Goal: Task Accomplishment & Management: Use online tool/utility

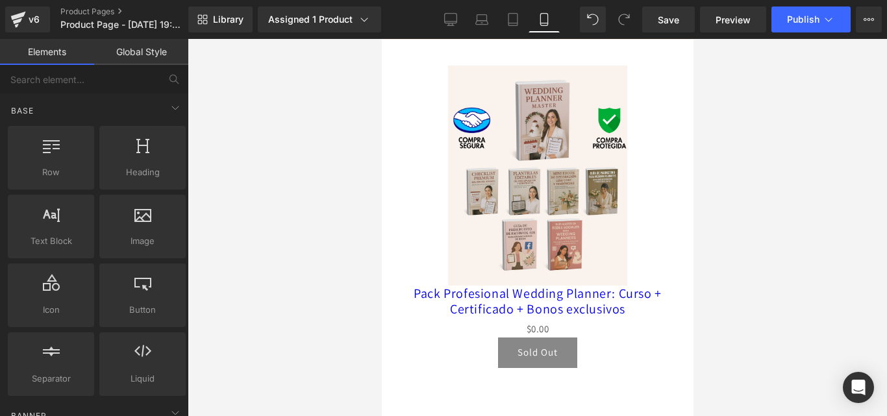
scroll to position [4364, 0]
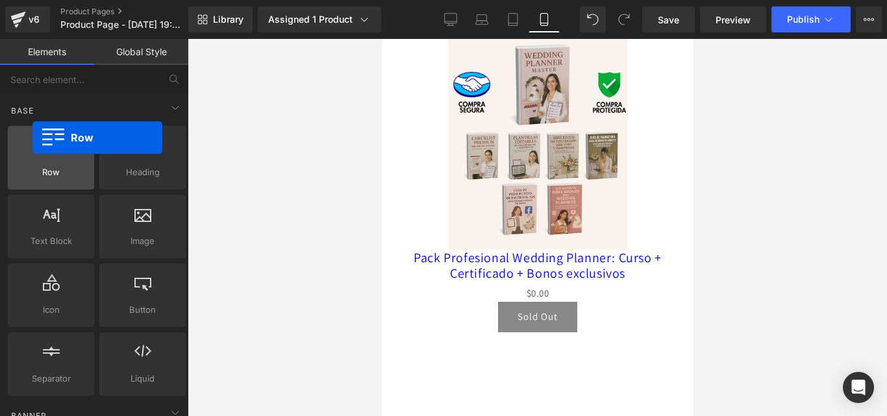
drag, startPoint x: 47, startPoint y: 164, endPoint x: 43, endPoint y: 144, distance: 20.0
click at [43, 144] on div at bounding box center [51, 150] width 79 height 29
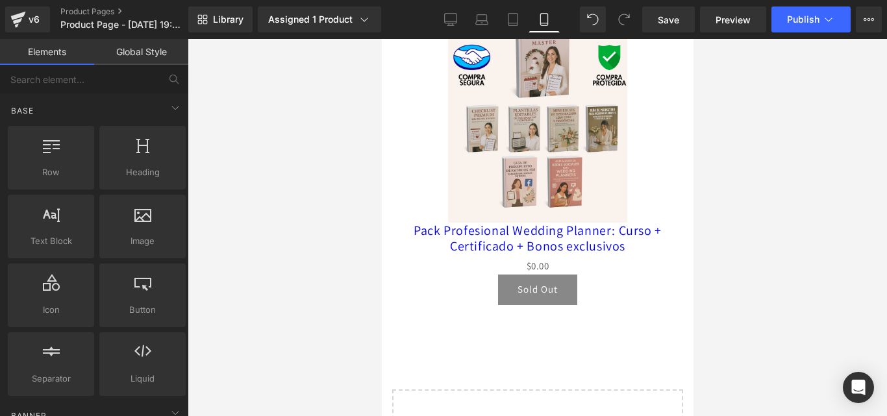
scroll to position [4400, 0]
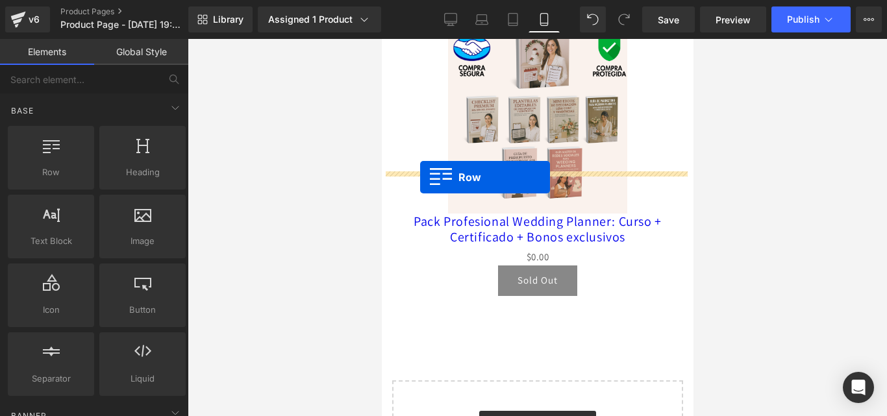
drag, startPoint x: 453, startPoint y: 205, endPoint x: 420, endPoint y: 177, distance: 43.3
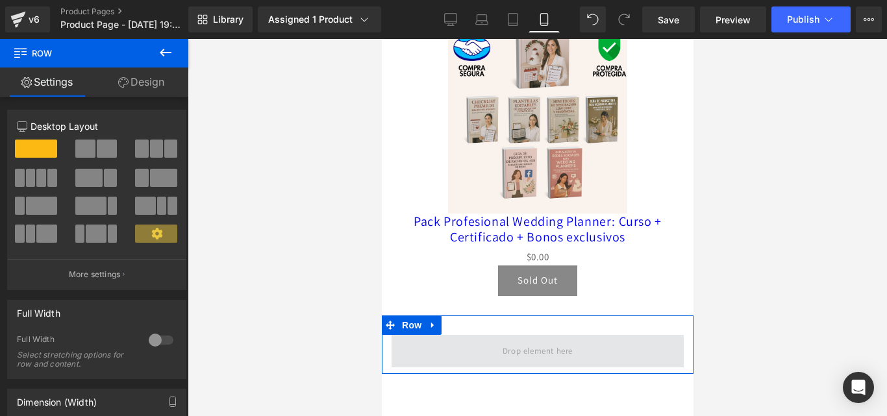
click at [562, 340] on span at bounding box center [537, 350] width 79 height 21
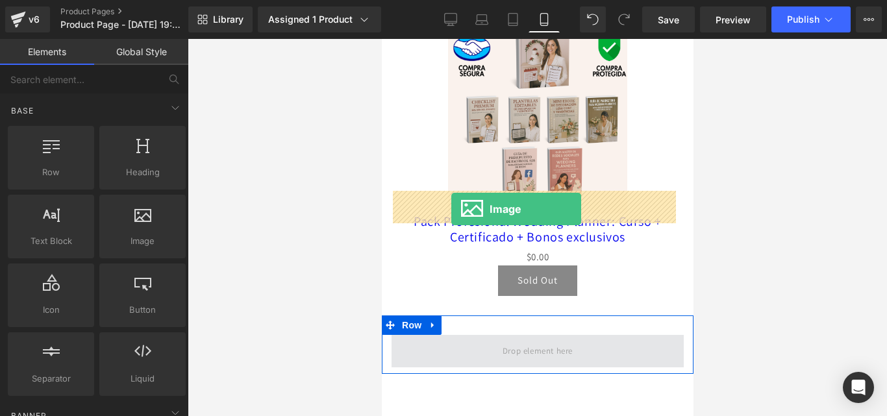
drag, startPoint x: 529, startPoint y: 275, endPoint x: 451, endPoint y: 209, distance: 102.3
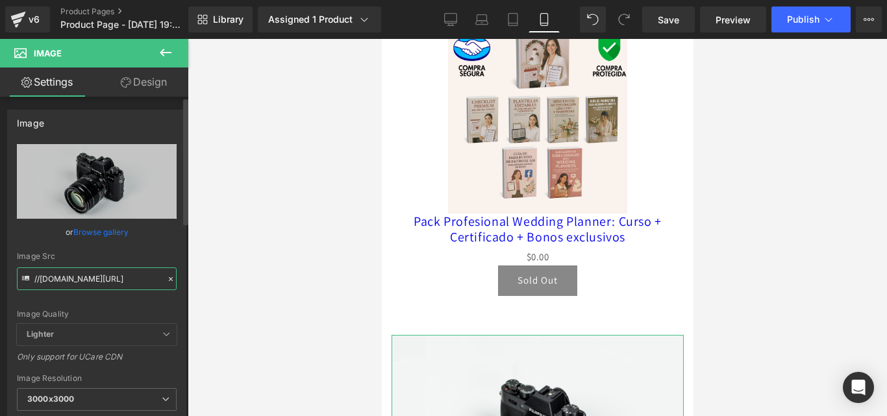
click at [99, 282] on input "//[DOMAIN_NAME][URL]" at bounding box center [97, 279] width 160 height 23
paste input "[URL][DOMAIN_NAME]"
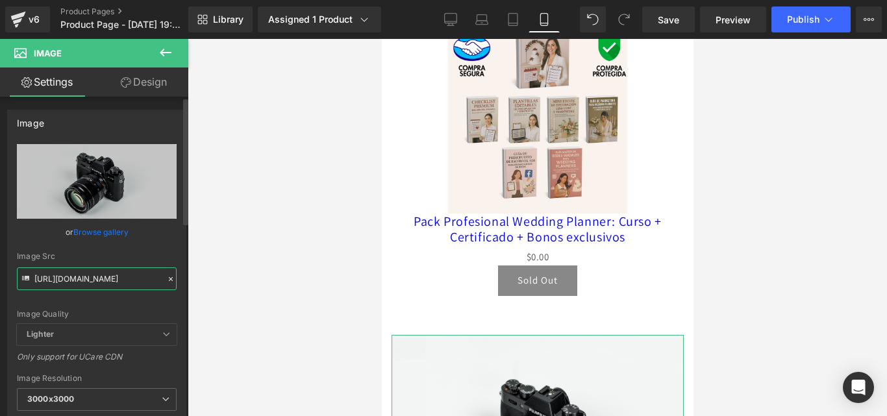
scroll to position [0, 188]
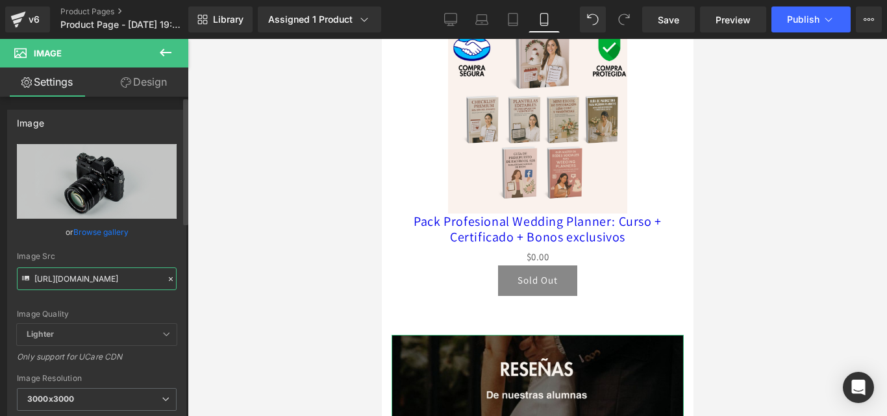
type input "[URL][DOMAIN_NAME]"
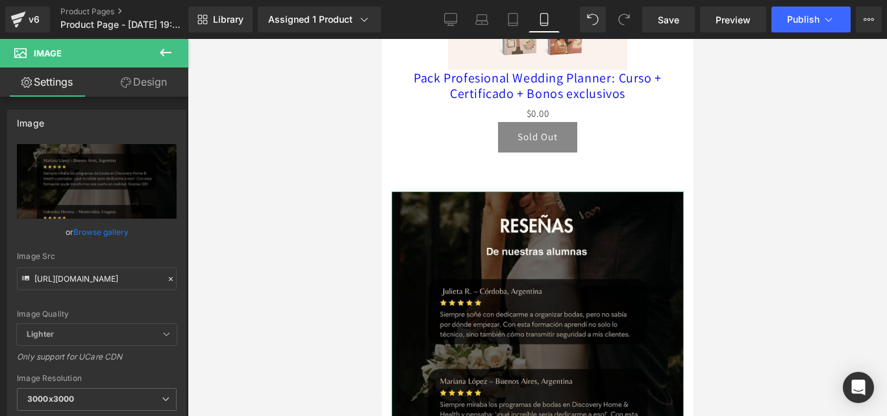
scroll to position [0, 0]
click at [109, 88] on link "Design" at bounding box center [144, 82] width 94 height 29
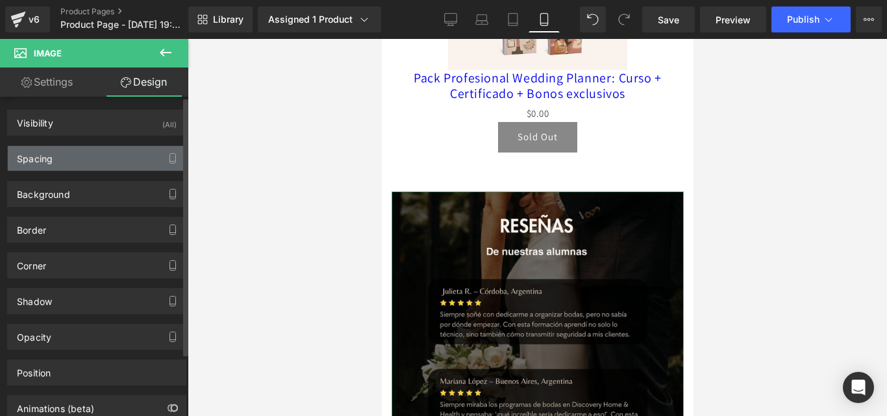
click at [146, 164] on div "Spacing" at bounding box center [97, 158] width 178 height 25
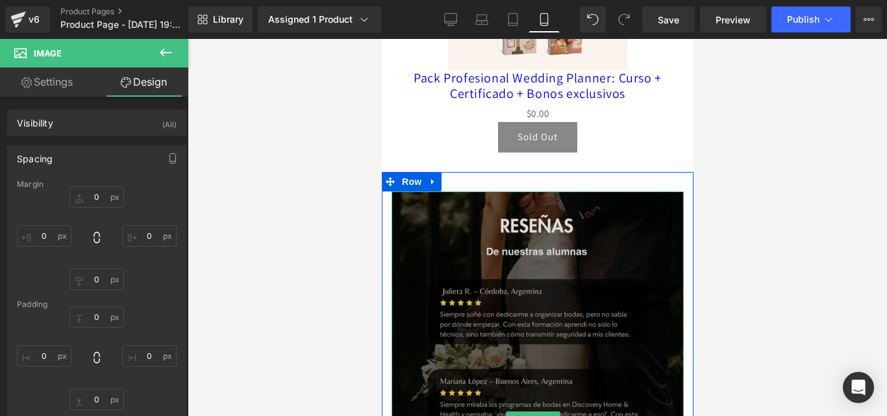
click at [520, 192] on img at bounding box center [537, 420] width 292 height 457
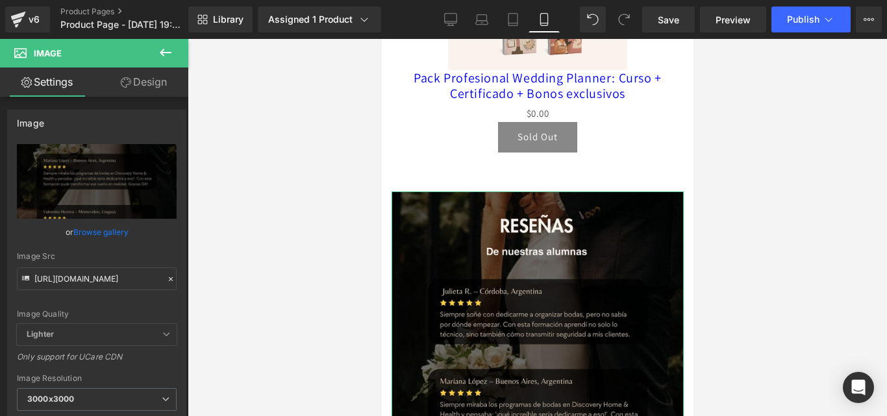
click at [140, 75] on link "Design" at bounding box center [144, 82] width 94 height 29
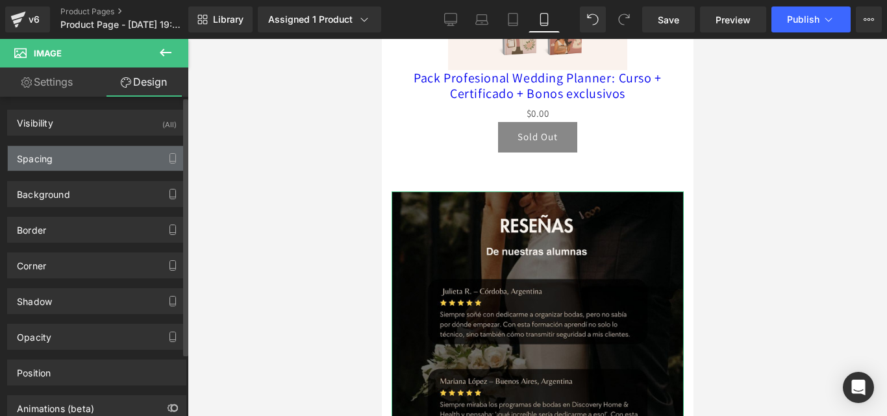
click at [153, 157] on div "Spacing" at bounding box center [97, 158] width 178 height 25
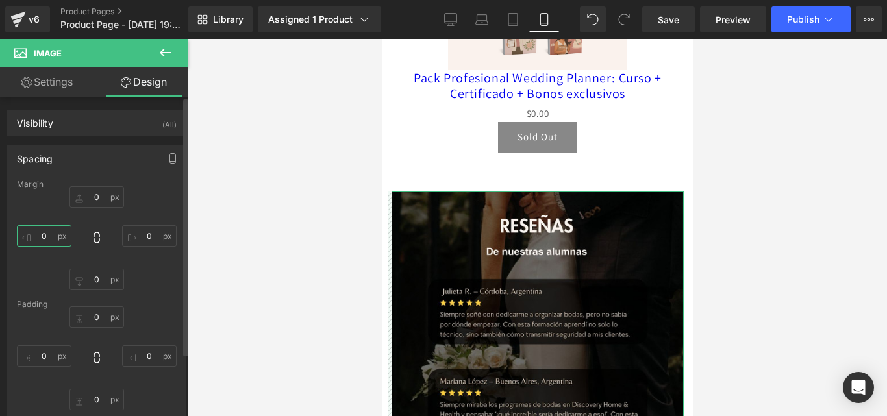
click at [49, 236] on input "0" at bounding box center [44, 235] width 55 height 21
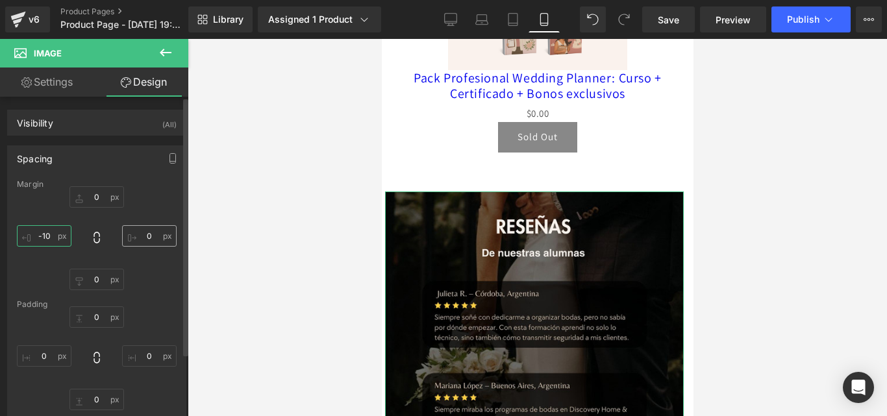
type input "-10"
click at [144, 236] on input "0" at bounding box center [149, 235] width 55 height 21
type input "-10"
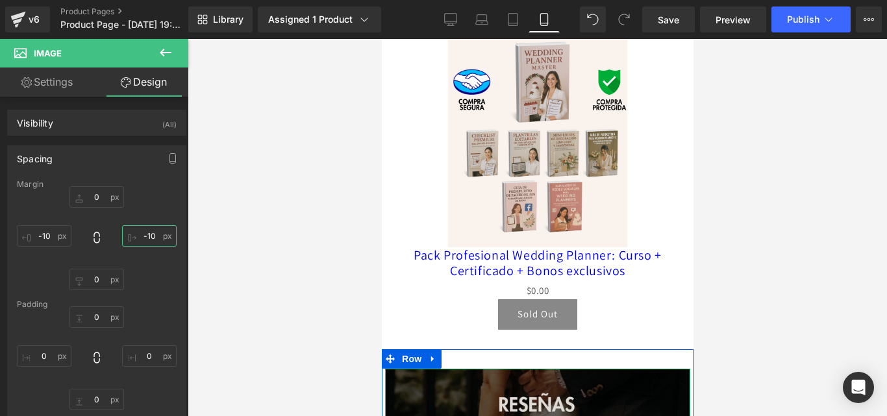
scroll to position [4349, 0]
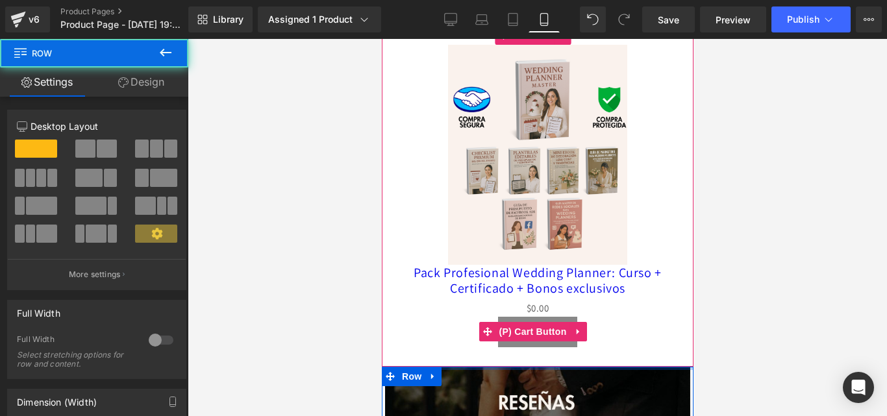
drag, startPoint x: 557, startPoint y: 224, endPoint x: 557, endPoint y: 200, distance: 24.0
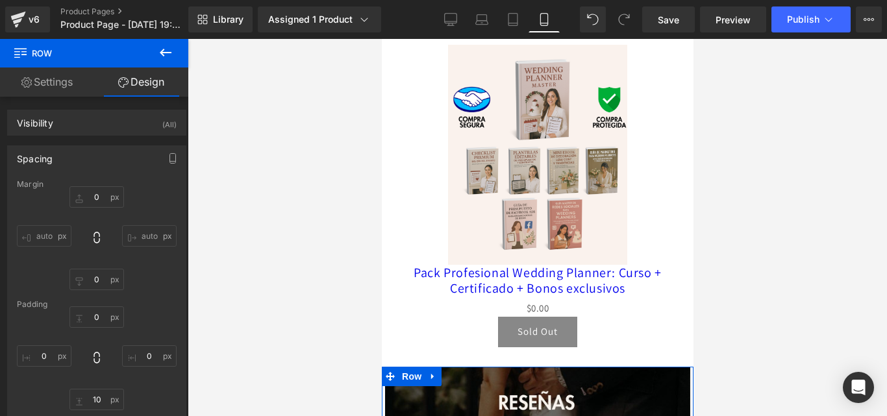
click at [261, 259] on div at bounding box center [538, 227] width 700 height 377
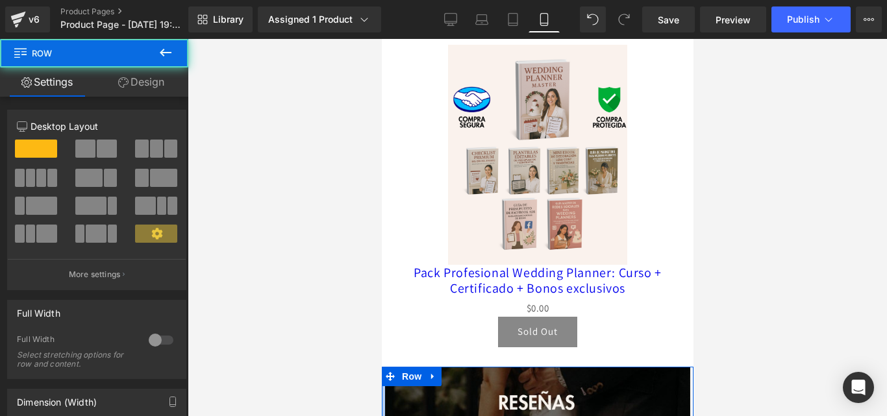
drag, startPoint x: 383, startPoint y: 309, endPoint x: 373, endPoint y: 311, distance: 10.7
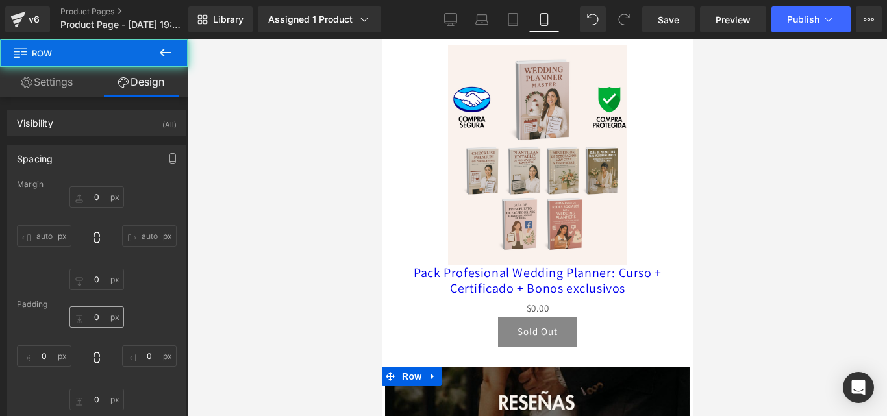
type input "0"
type input "10"
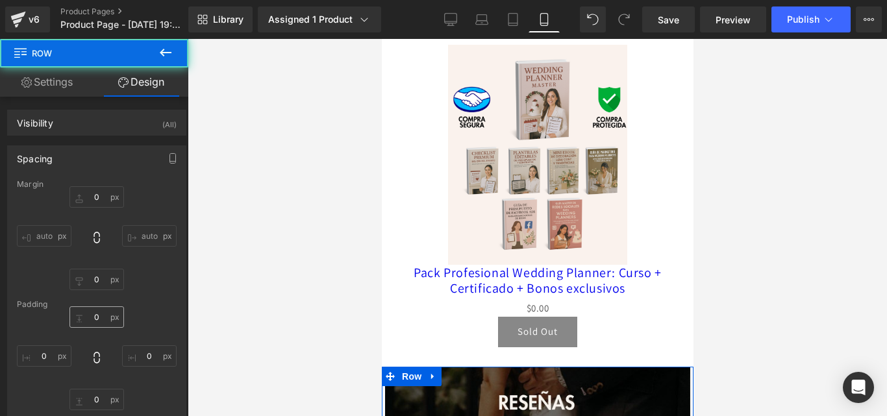
type input "0"
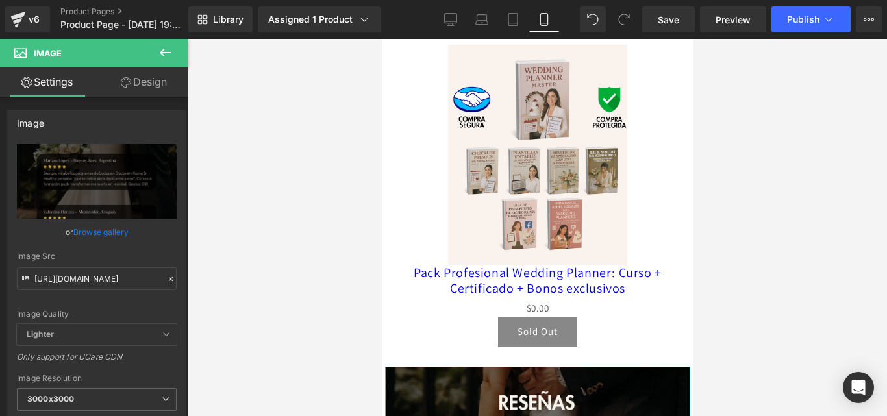
click at [149, 70] on link "Design" at bounding box center [144, 82] width 94 height 29
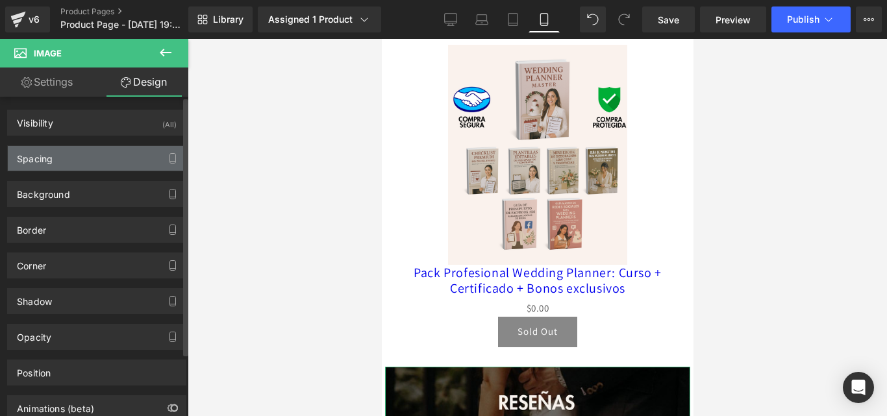
click at [122, 160] on div "Spacing" at bounding box center [97, 158] width 178 height 25
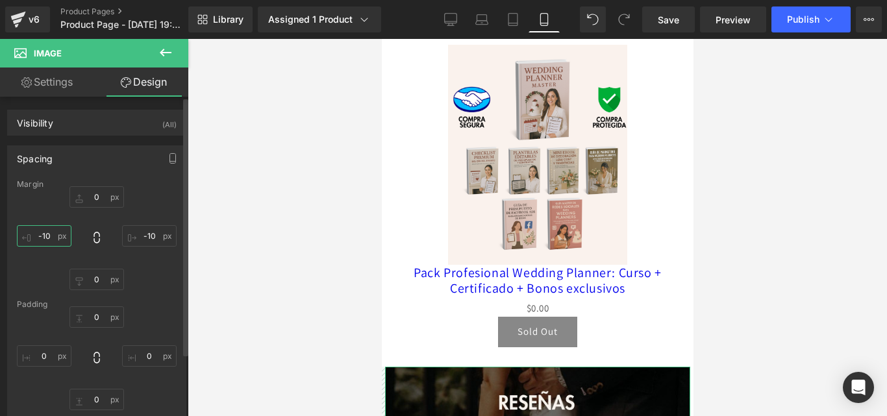
drag, startPoint x: 44, startPoint y: 235, endPoint x: 53, endPoint y: 233, distance: 9.3
click at [45, 234] on input "-10" at bounding box center [44, 235] width 55 height 21
type input "-15"
click at [149, 235] on input "-10" at bounding box center [149, 235] width 55 height 21
type input "-15"
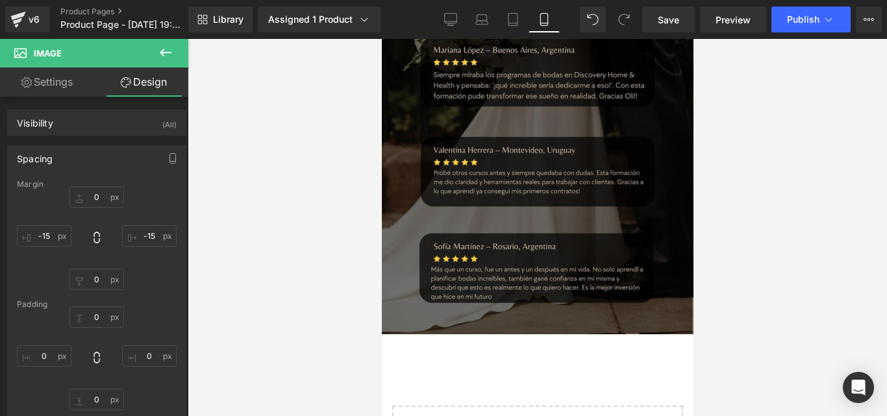
scroll to position [4933, 0]
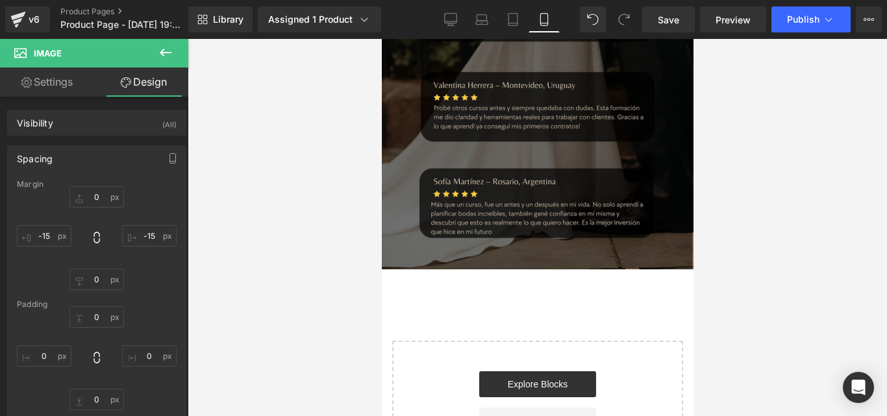
click at [172, 47] on icon at bounding box center [166, 53] width 16 height 16
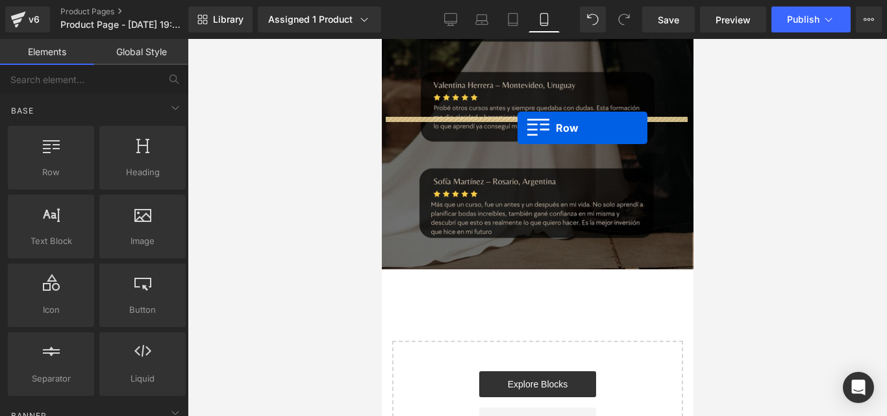
drag, startPoint x: 700, startPoint y: 225, endPoint x: 517, endPoint y: 128, distance: 206.9
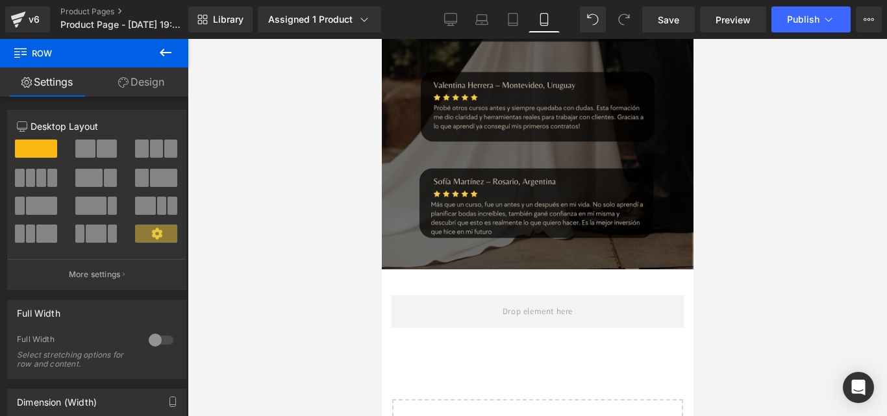
click at [162, 49] on icon at bounding box center [166, 53] width 16 height 16
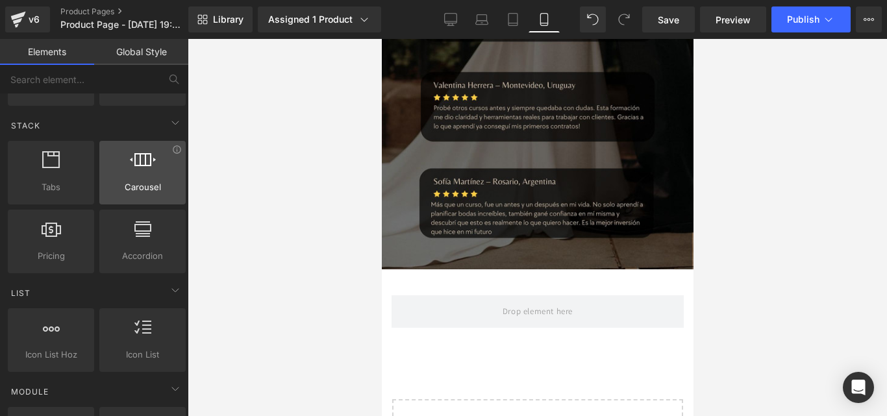
scroll to position [390, 0]
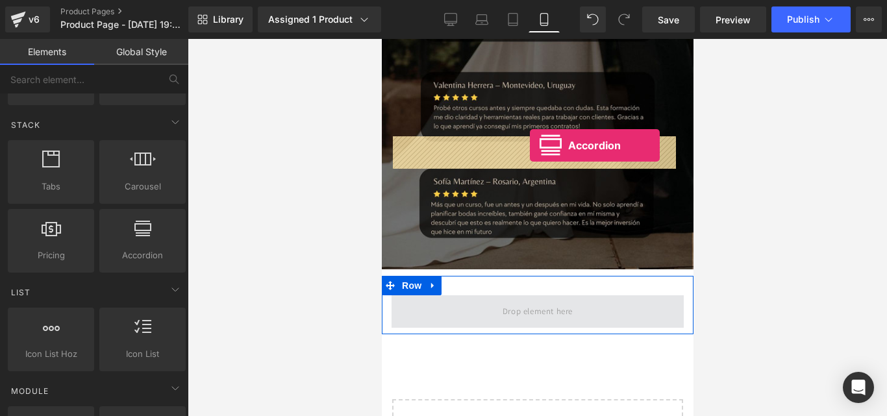
drag, startPoint x: 521, startPoint y: 284, endPoint x: 529, endPoint y: 146, distance: 138.6
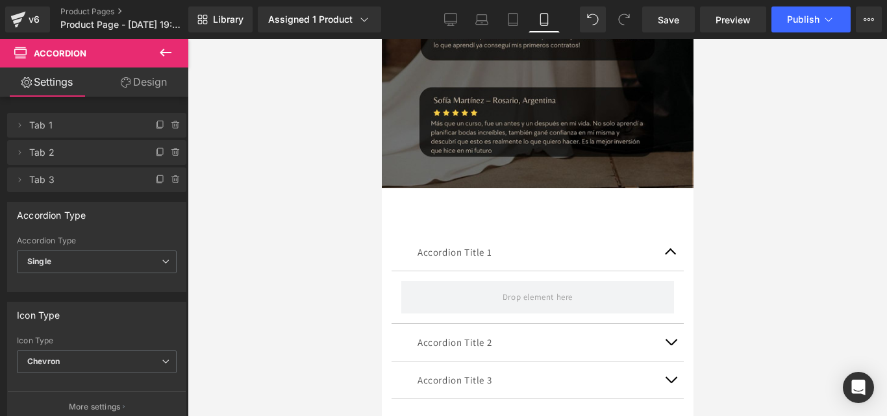
scroll to position [4985, 0]
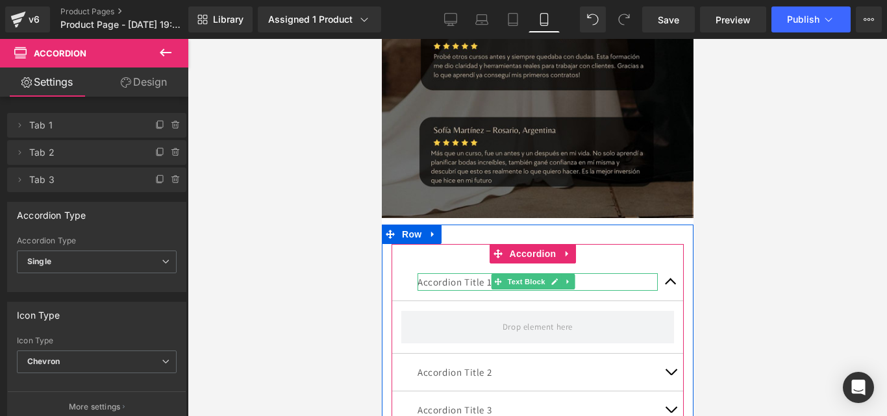
click at [442, 274] on p "Accordion Title 1" at bounding box center [537, 283] width 240 height 18
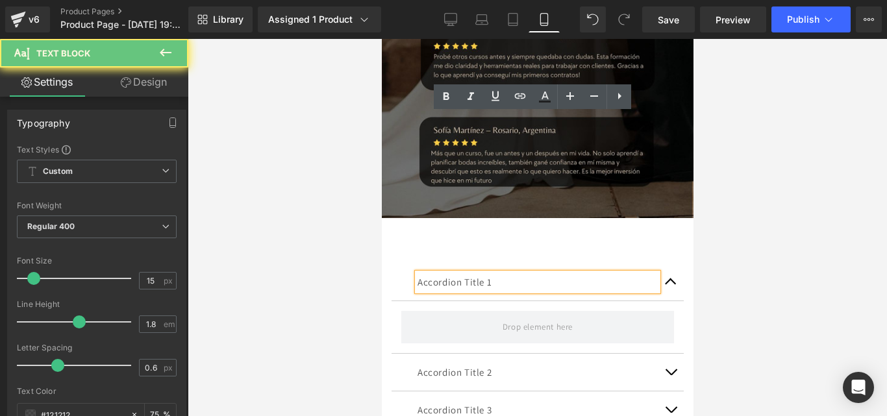
click at [442, 274] on p "Accordion Title 1" at bounding box center [537, 283] width 240 height 18
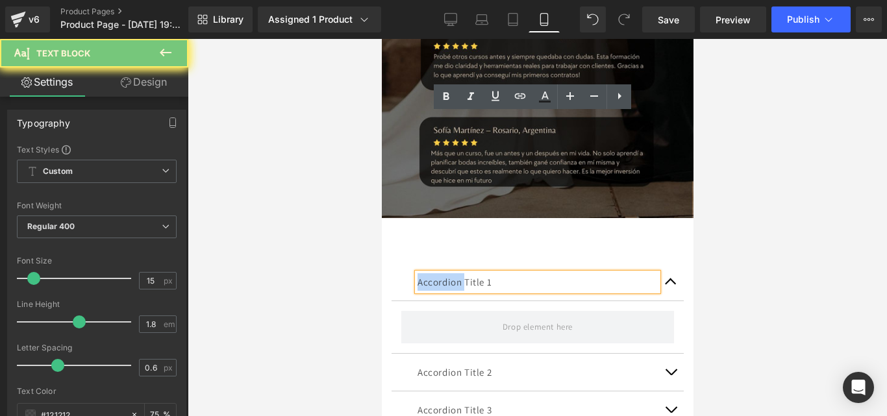
click at [442, 274] on p "Accordion Title 1" at bounding box center [537, 283] width 240 height 18
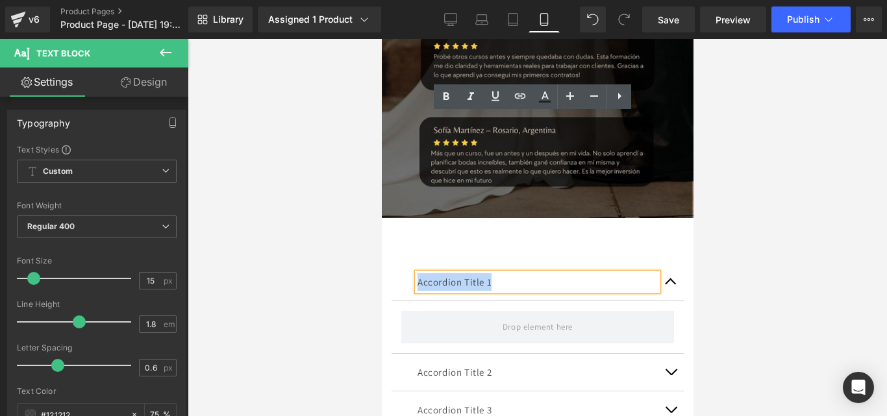
click at [442, 274] on p "Accordion Title 1" at bounding box center [537, 283] width 240 height 18
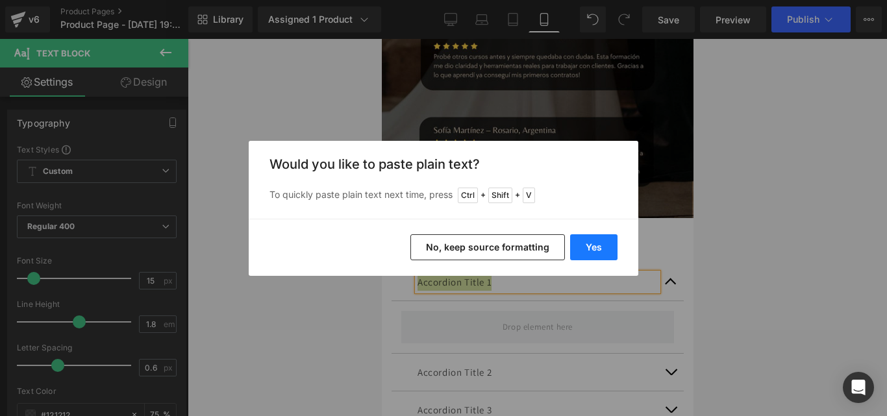
click at [600, 243] on button "Yes" at bounding box center [593, 248] width 47 height 26
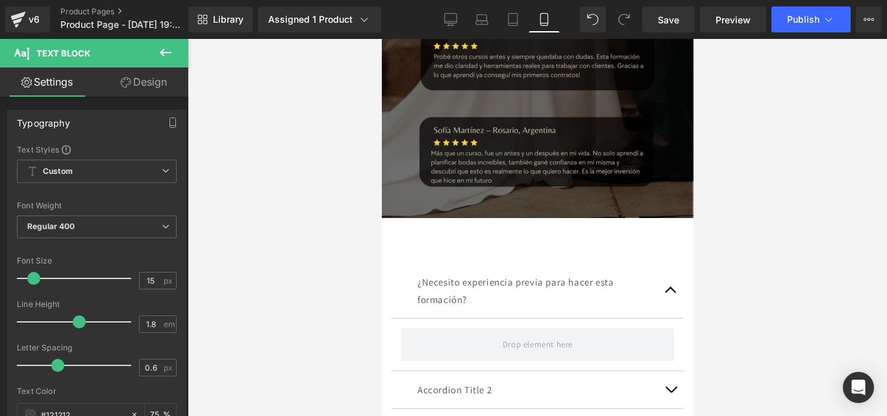
click at [180, 54] on button at bounding box center [165, 53] width 45 height 29
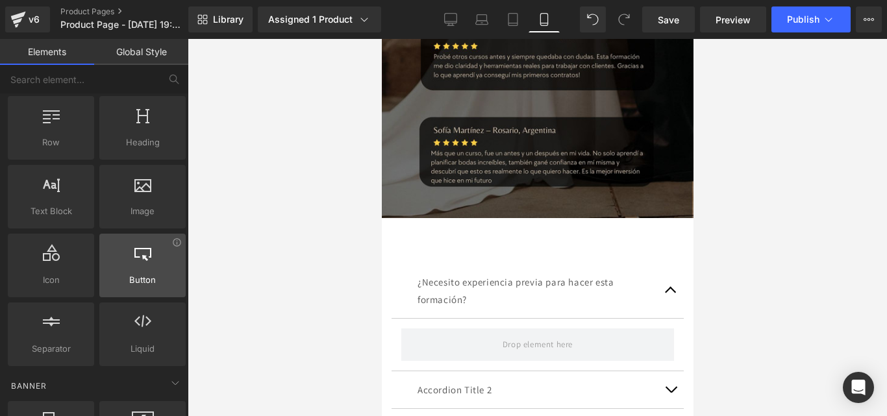
scroll to position [0, 0]
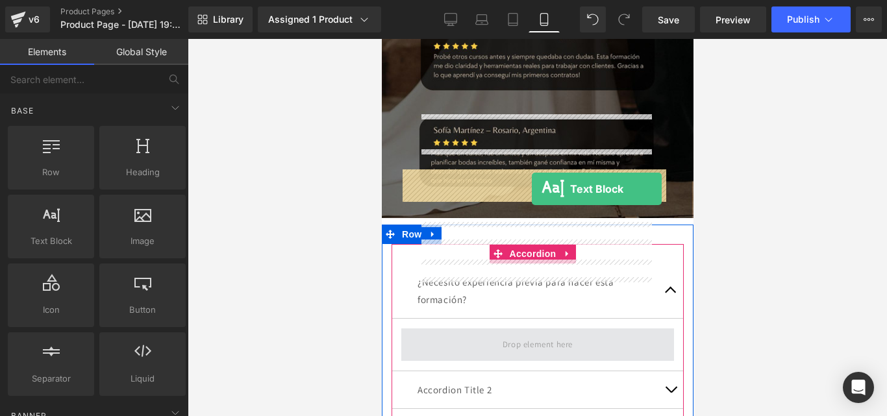
drag, startPoint x: 442, startPoint y: 278, endPoint x: 531, endPoint y: 190, distance: 125.0
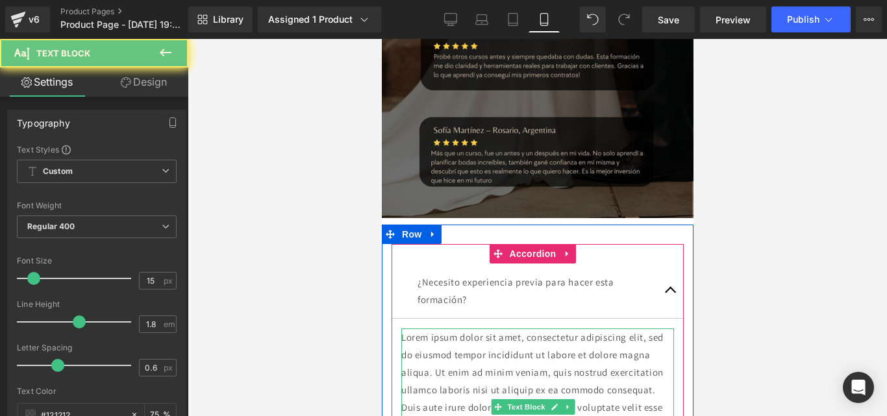
click at [535, 329] on p "Lorem ipsum dolor sit amet, consectetur adipiscing elit, sed do eiusmod tempor …" at bounding box center [537, 399] width 273 height 140
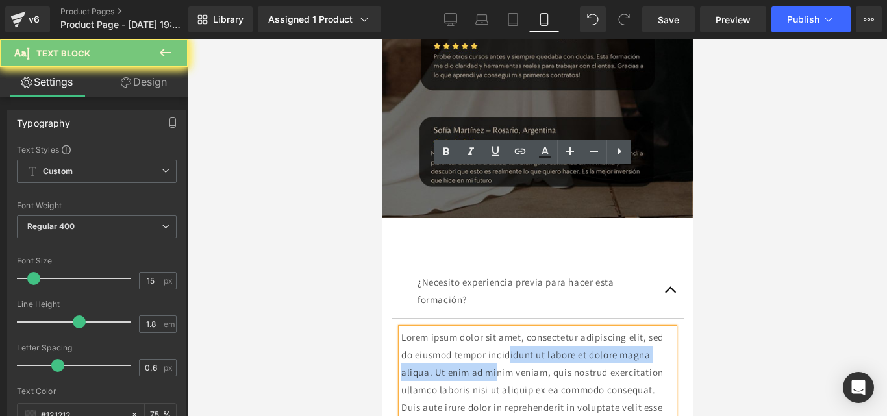
click at [535, 329] on p "Lorem ipsum dolor sit amet, consectetur adipiscing elit, sed do eiusmod tempor …" at bounding box center [537, 399] width 273 height 140
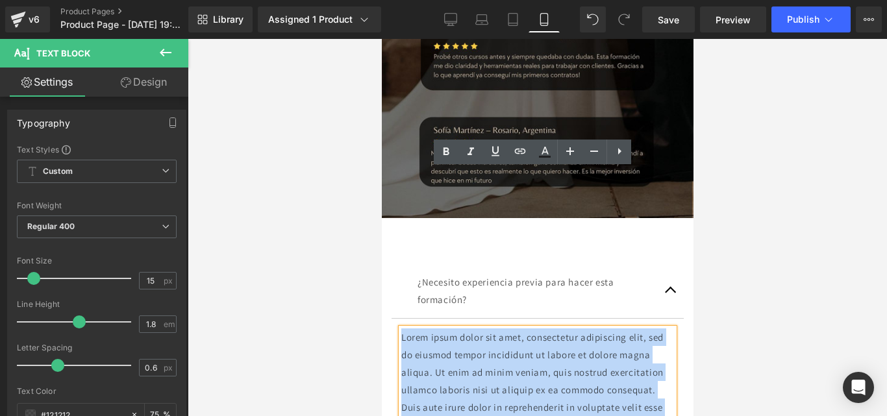
click at [535, 329] on p "Lorem ipsum dolor sit amet, consectetur adipiscing elit, sed do eiusmod tempor …" at bounding box center [537, 399] width 273 height 140
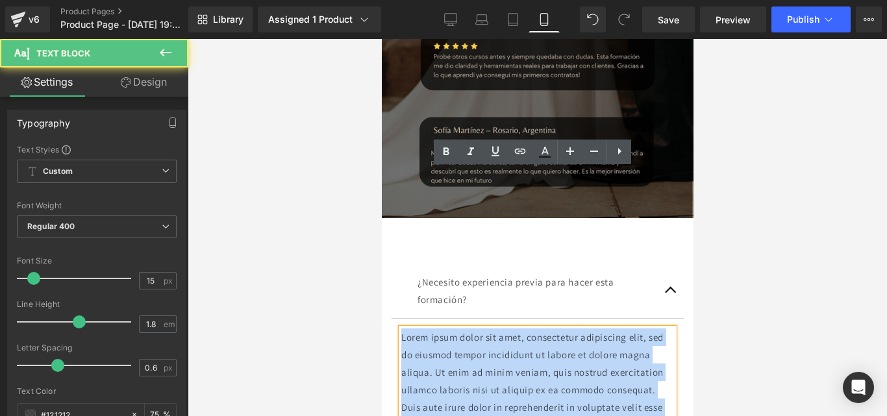
click at [535, 329] on p "Lorem ipsum dolor sit amet, consectetur adipiscing elit, sed do eiusmod tempor …" at bounding box center [537, 399] width 273 height 140
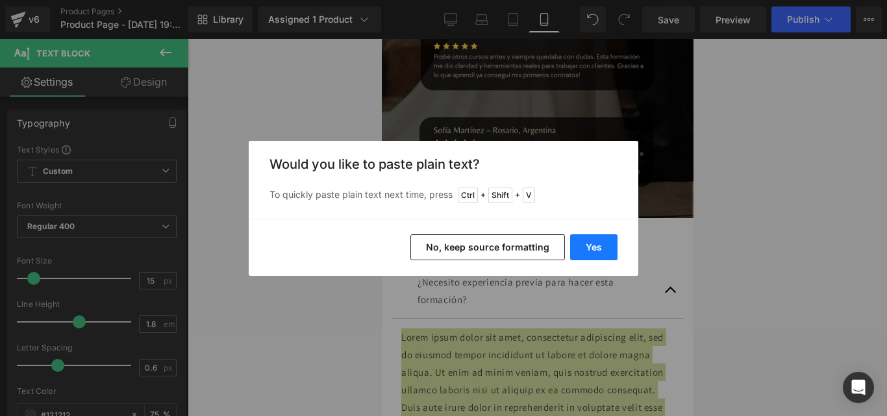
click at [611, 248] on button "Yes" at bounding box center [593, 248] width 47 height 26
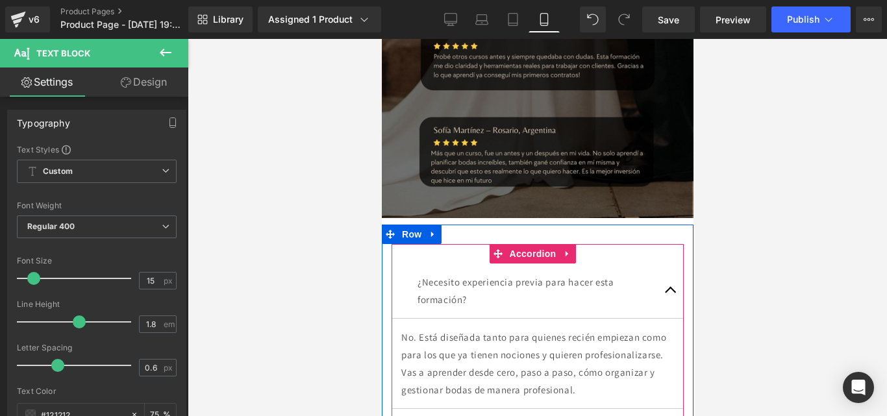
click at [657, 264] on button "button" at bounding box center [670, 291] width 26 height 55
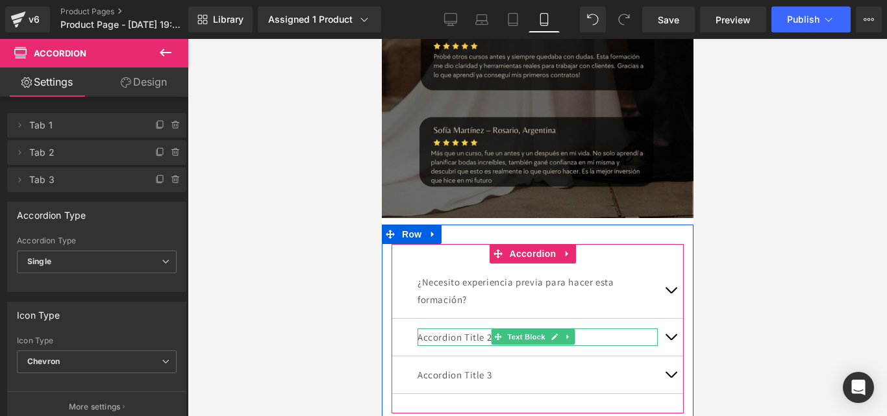
click at [464, 329] on p "Accordion Title 2" at bounding box center [537, 338] width 240 height 18
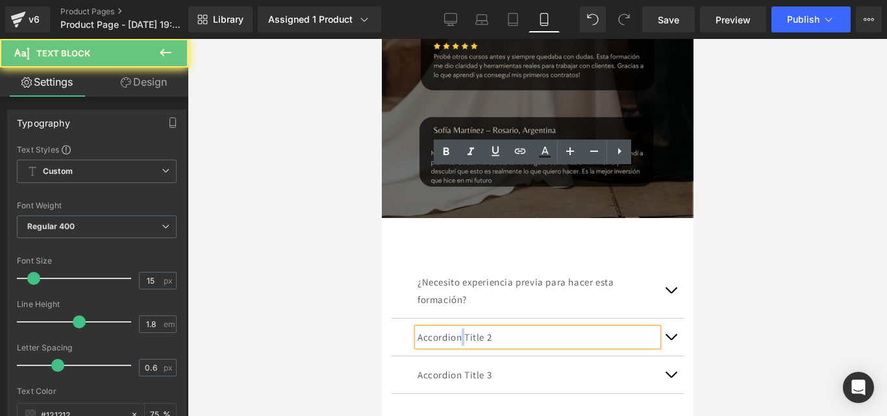
click at [464, 329] on p "Accordion Title 2" at bounding box center [537, 338] width 240 height 18
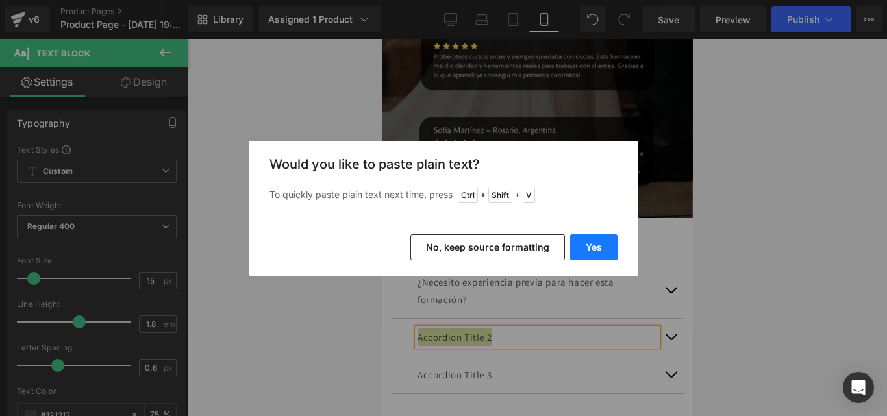
click at [592, 256] on button "Yes" at bounding box center [593, 248] width 47 height 26
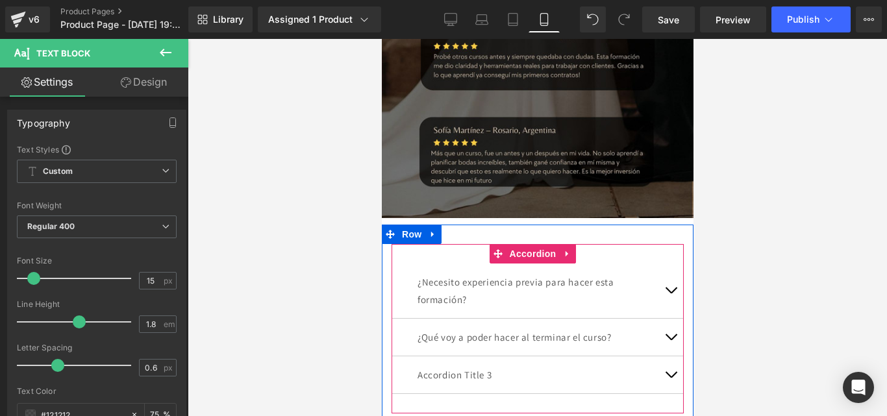
click at [661, 319] on button "button" at bounding box center [670, 337] width 26 height 37
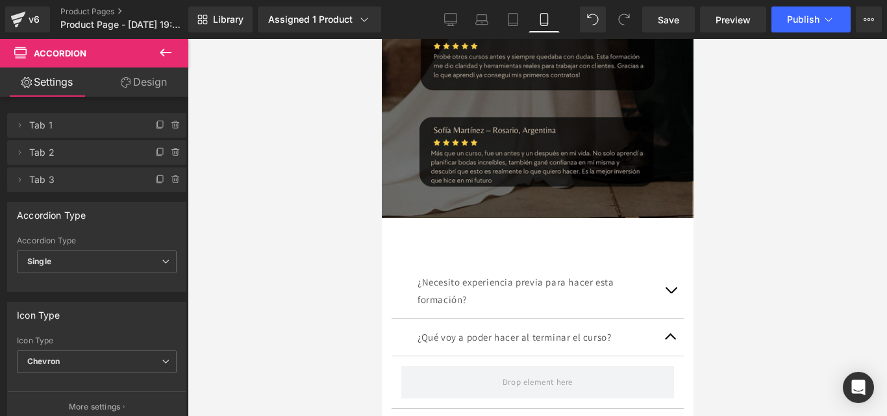
click at [173, 45] on icon at bounding box center [166, 53] width 16 height 16
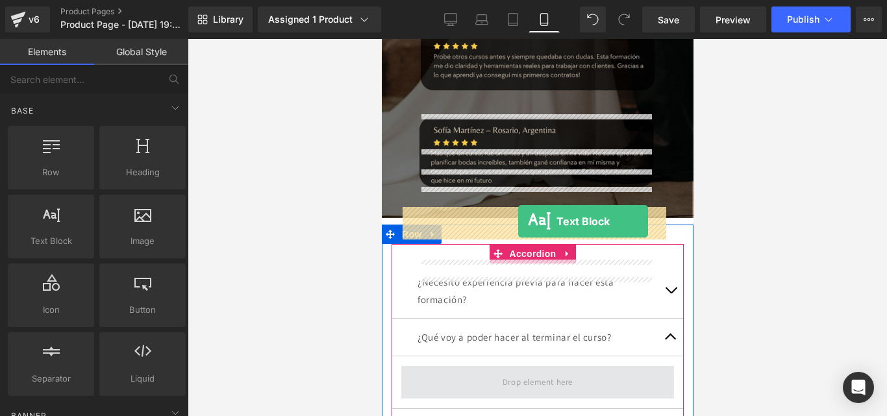
drag, startPoint x: 441, startPoint y: 275, endPoint x: 518, endPoint y: 222, distance: 93.4
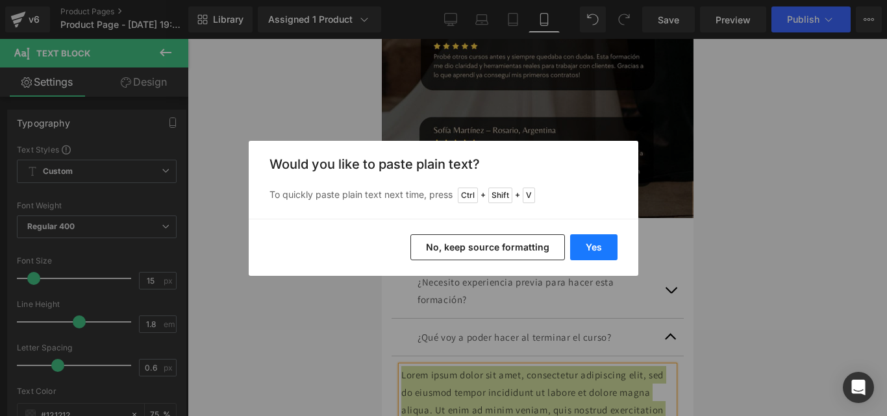
click at [607, 249] on button "Yes" at bounding box center [593, 248] width 47 height 26
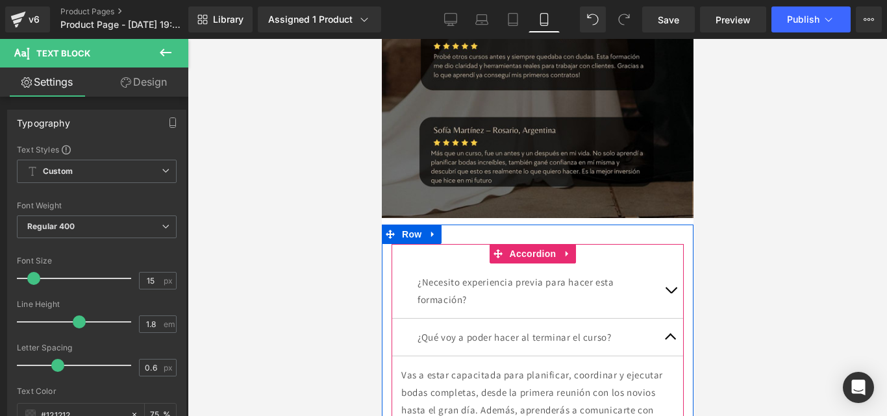
click at [663, 319] on button "button" at bounding box center [670, 337] width 26 height 37
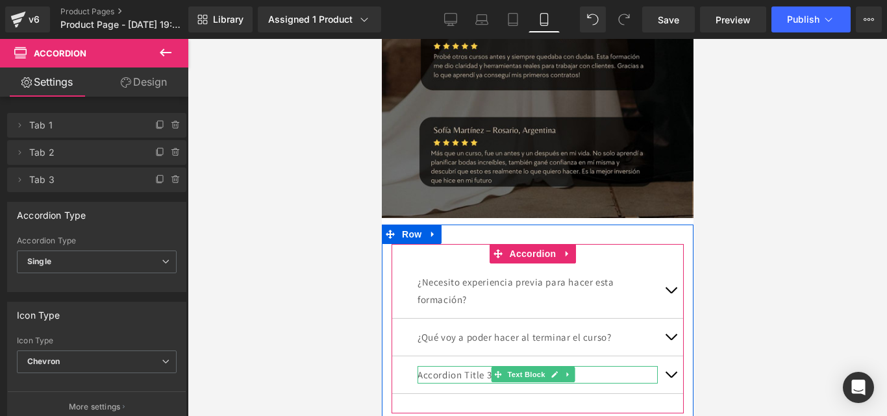
click at [474, 366] on div at bounding box center [537, 367] width 240 height 3
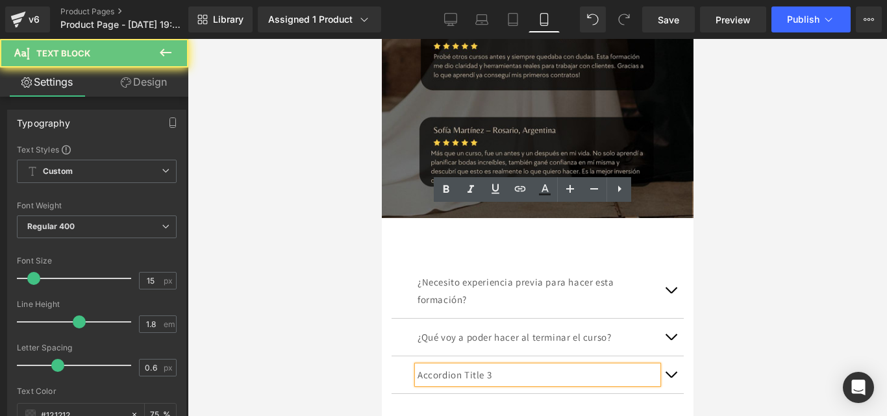
click at [474, 366] on p "Accordion Title 3" at bounding box center [537, 375] width 240 height 18
click at [466, 366] on p "Accordion Title 3" at bounding box center [537, 375] width 240 height 18
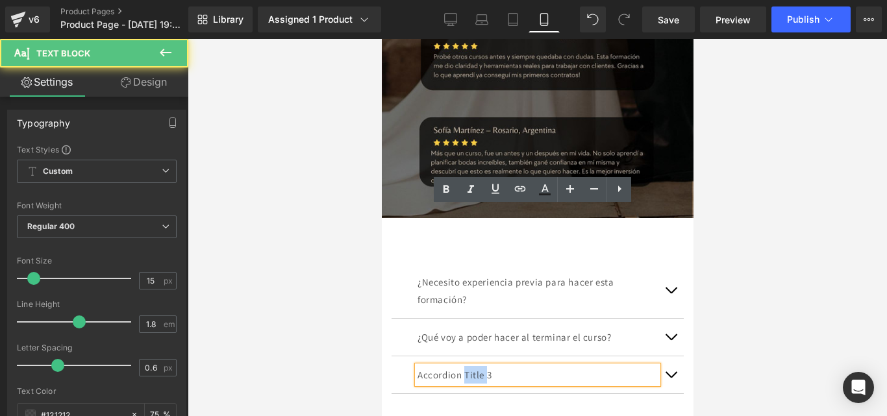
click at [466, 366] on p "Accordion Title 3" at bounding box center [537, 375] width 240 height 18
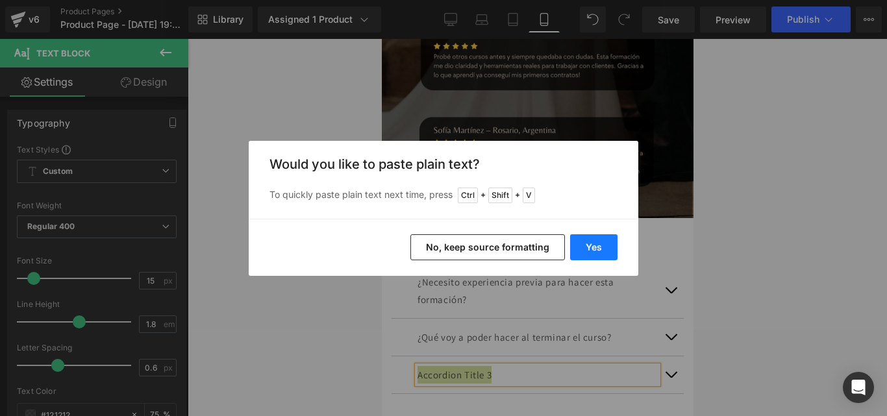
drag, startPoint x: 604, startPoint y: 257, endPoint x: 222, endPoint y: 218, distance: 384.0
click at [604, 257] on button "Yes" at bounding box center [593, 248] width 47 height 26
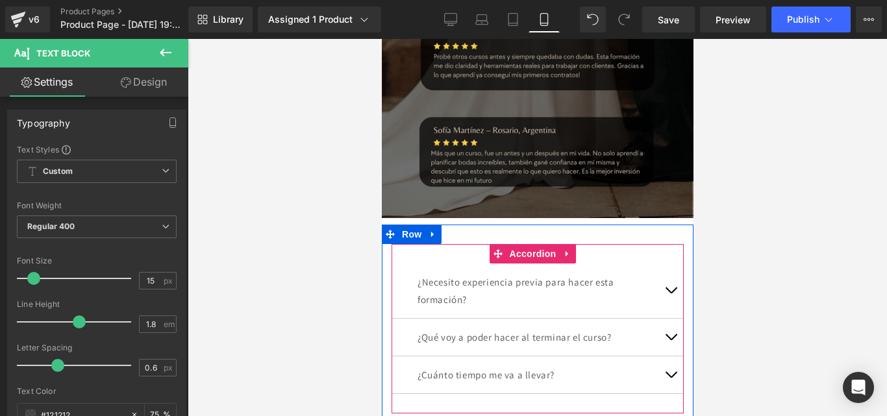
click at [663, 357] on button "button" at bounding box center [670, 375] width 26 height 37
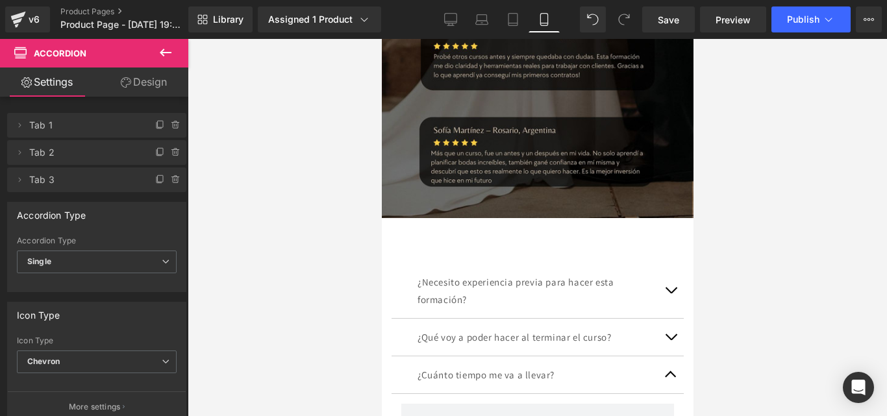
click at [164, 58] on icon at bounding box center [166, 53] width 16 height 16
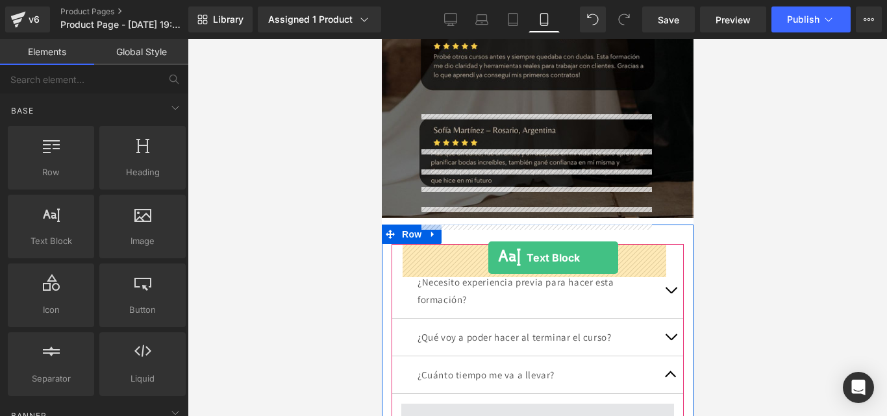
drag, startPoint x: 450, startPoint y: 266, endPoint x: 488, endPoint y: 258, distance: 38.5
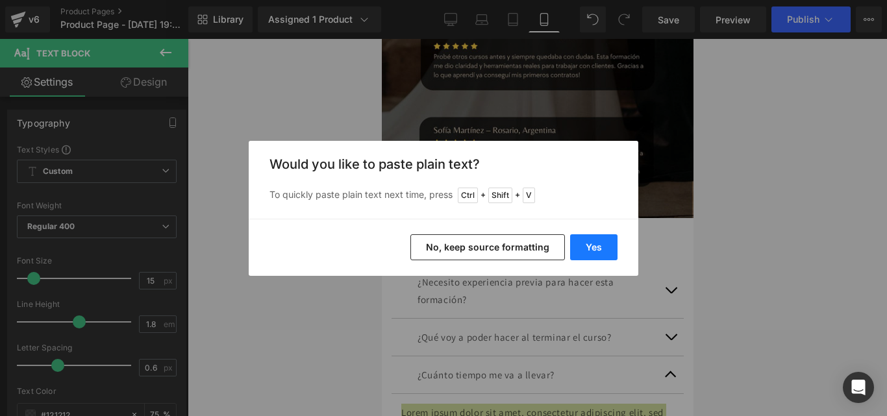
click at [613, 252] on button "Yes" at bounding box center [593, 248] width 47 height 26
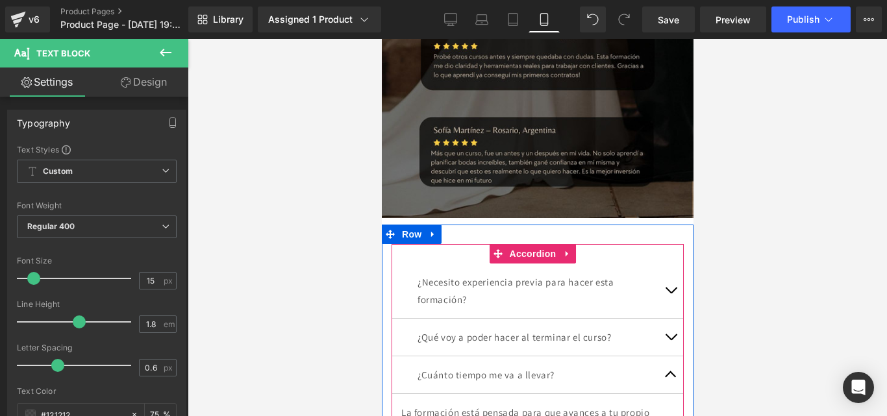
click at [659, 357] on button "button" at bounding box center [670, 375] width 26 height 37
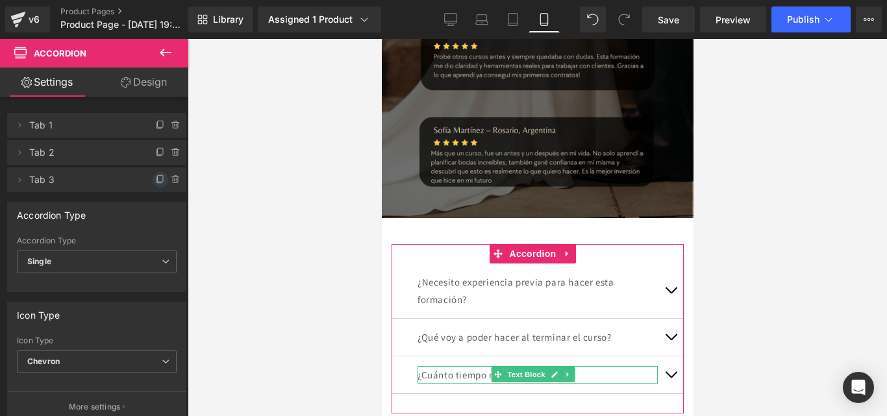
click at [155, 179] on icon at bounding box center [160, 180] width 10 height 10
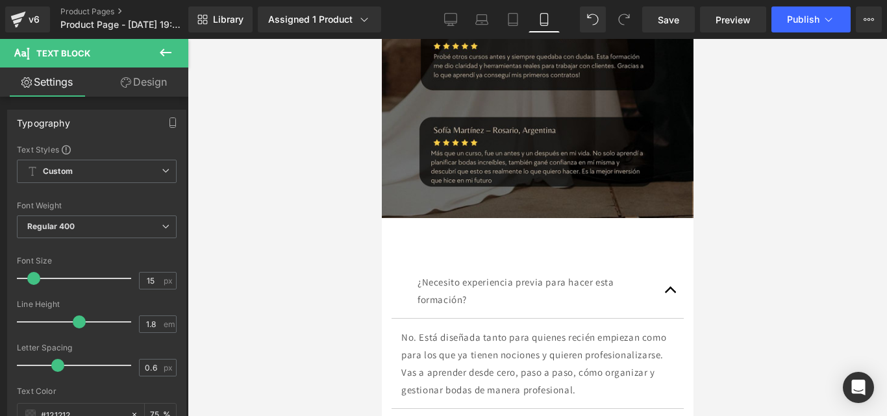
click at [465, 364] on div "Rendering Content" at bounding box center [444, 365] width 80 height 14
click at [470, 361] on div "Rendering Content" at bounding box center [444, 365] width 80 height 14
click at [481, 359] on div "Rendering Content" at bounding box center [444, 365] width 80 height 14
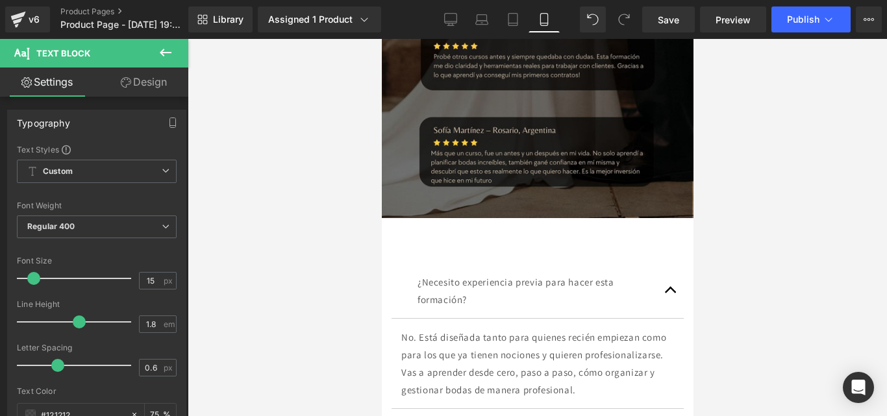
click at [483, 359] on div "Rendering Content" at bounding box center [444, 365] width 80 height 14
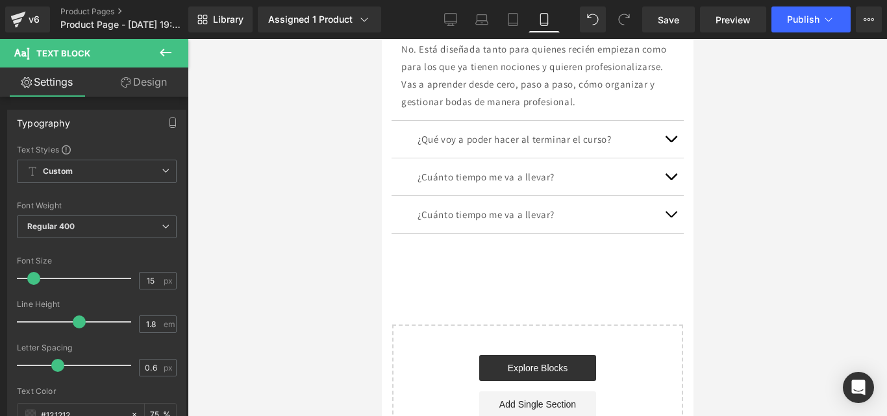
scroll to position [5160, 0]
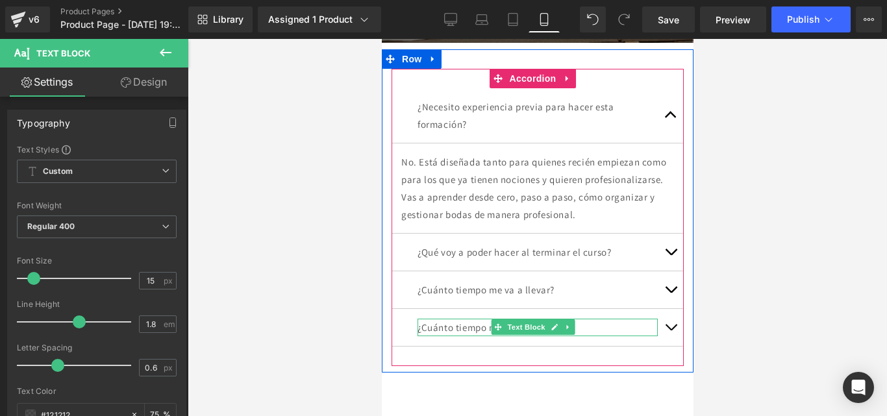
click at [461, 319] on p "¿Cuánto tiempo me va a llevar?" at bounding box center [537, 328] width 240 height 18
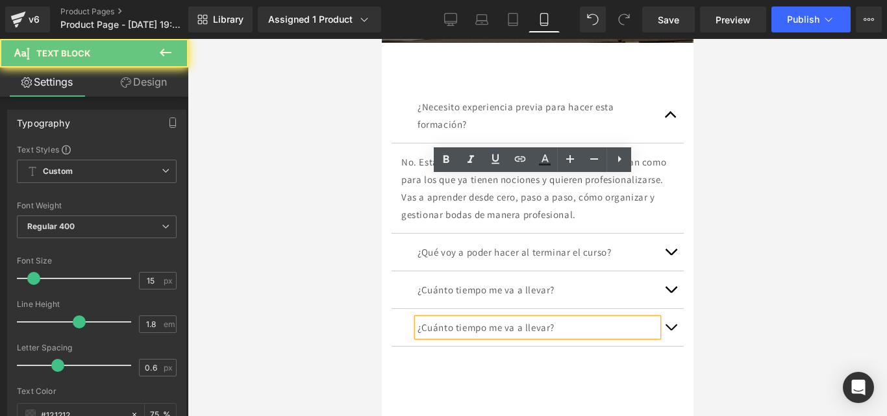
click at [461, 319] on p "¿Cuánto tiempo me va a llevar?" at bounding box center [537, 328] width 240 height 18
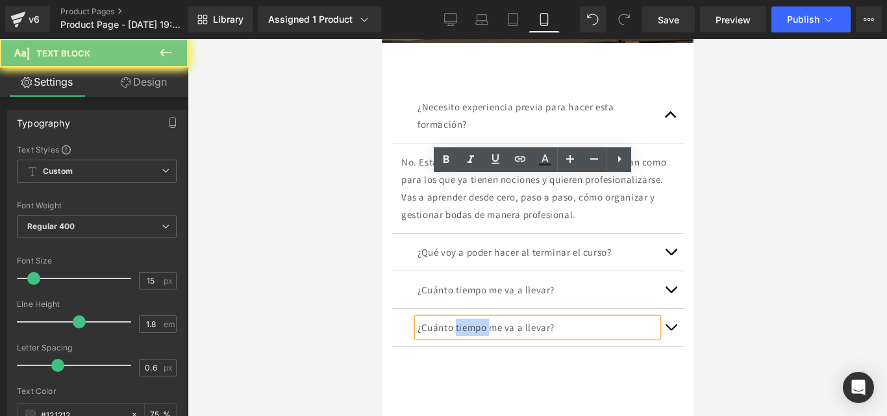
click at [461, 319] on p "¿Cuánto tiempo me va a llevar?" at bounding box center [537, 328] width 240 height 18
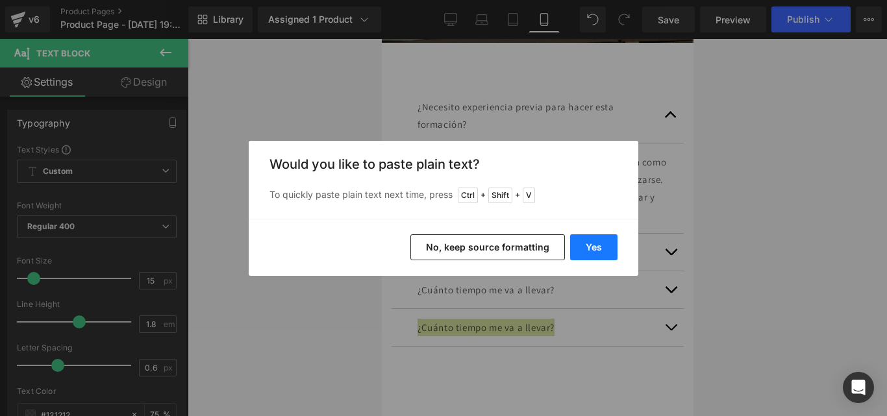
click at [605, 244] on button "Yes" at bounding box center [593, 248] width 47 height 26
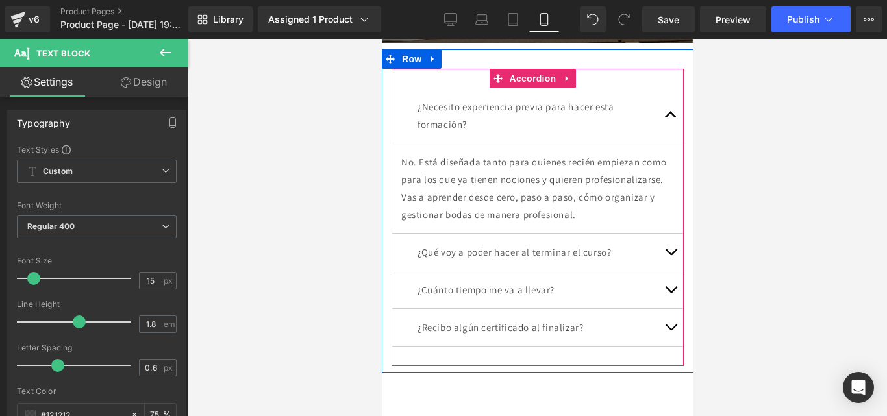
click at [665, 309] on button "button" at bounding box center [670, 327] width 26 height 37
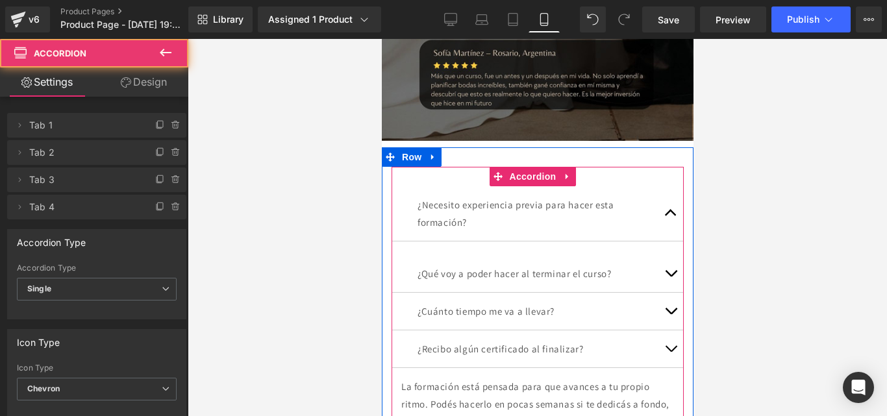
scroll to position [5052, 0]
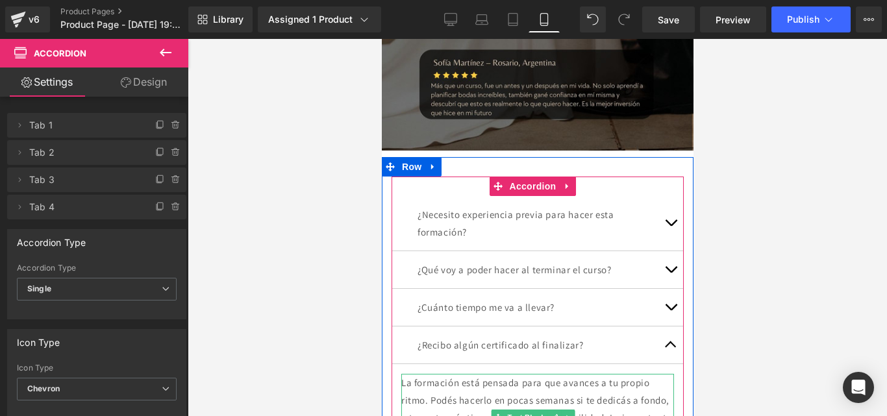
click at [617, 374] on p "La formación está pensada para que avances a tu propio ritmo. Podés hacerlo en …" at bounding box center [537, 418] width 273 height 88
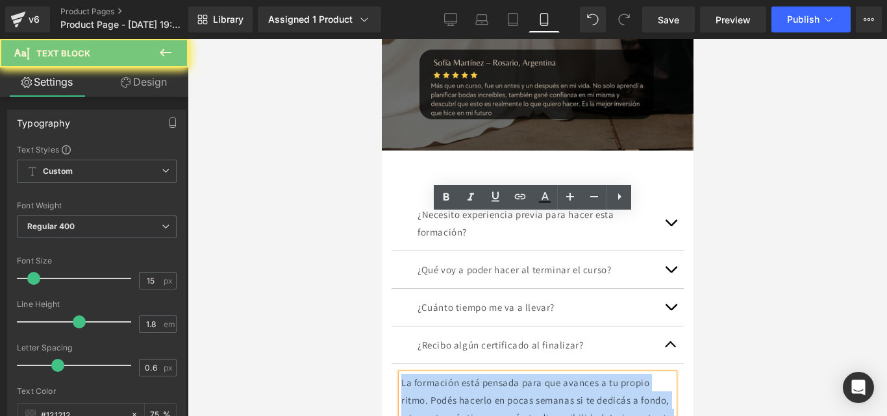
click at [617, 374] on p "La formación está pensada para que avances a tu propio ritmo. Podés hacerlo en …" at bounding box center [537, 418] width 273 height 88
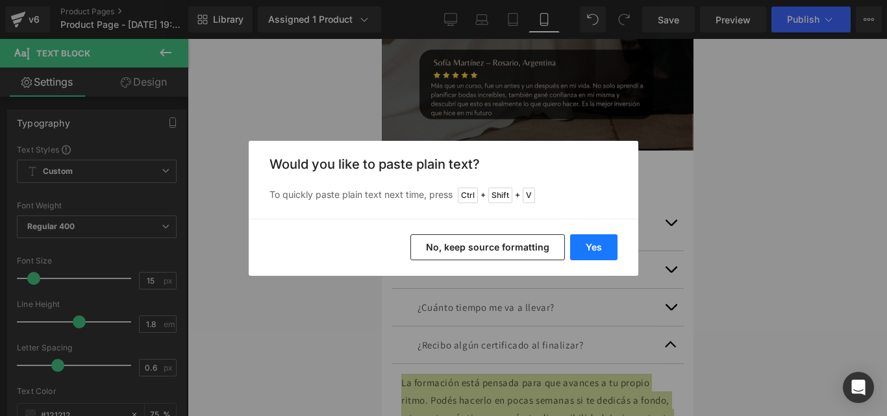
click at [613, 246] on button "Yes" at bounding box center [593, 248] width 47 height 26
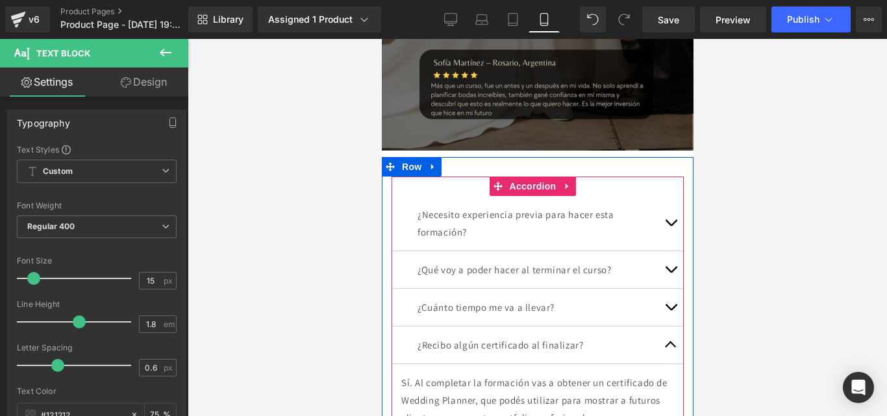
click at [664, 327] on button "button" at bounding box center [670, 345] width 26 height 37
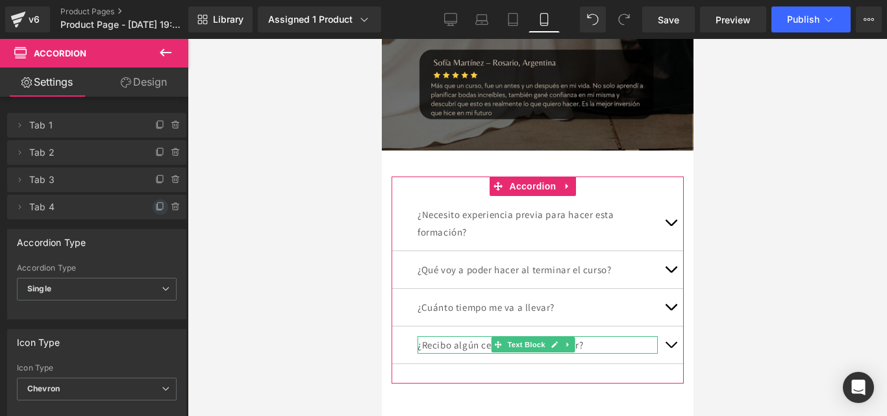
click at [159, 209] on icon at bounding box center [160, 207] width 10 height 10
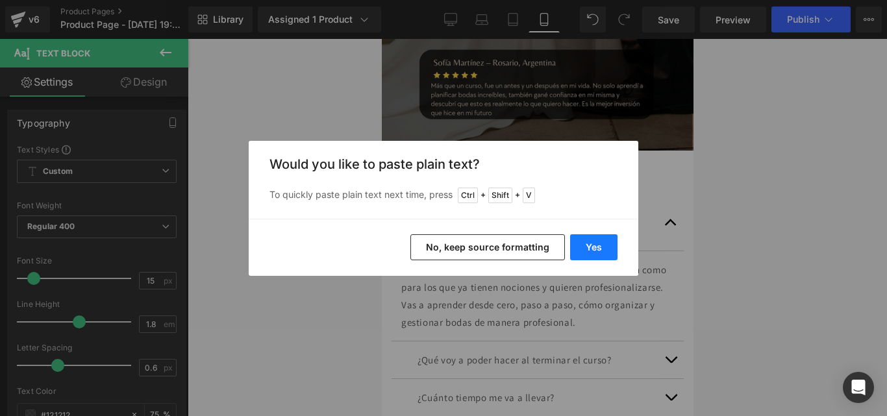
click at [589, 252] on button "Yes" at bounding box center [593, 248] width 47 height 26
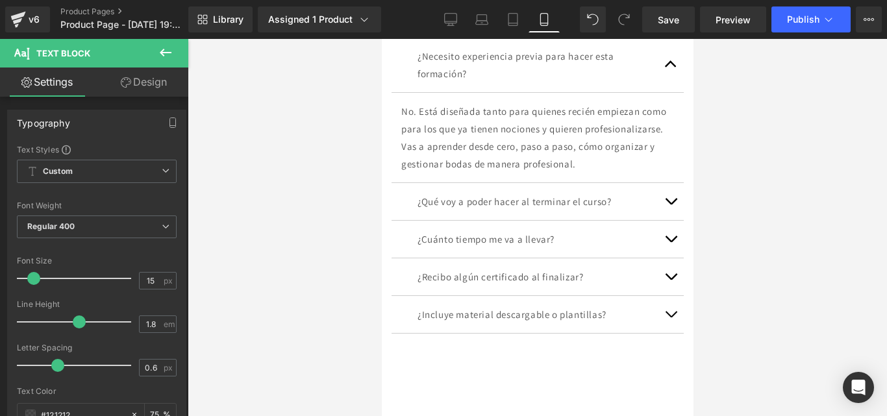
scroll to position [5247, 0]
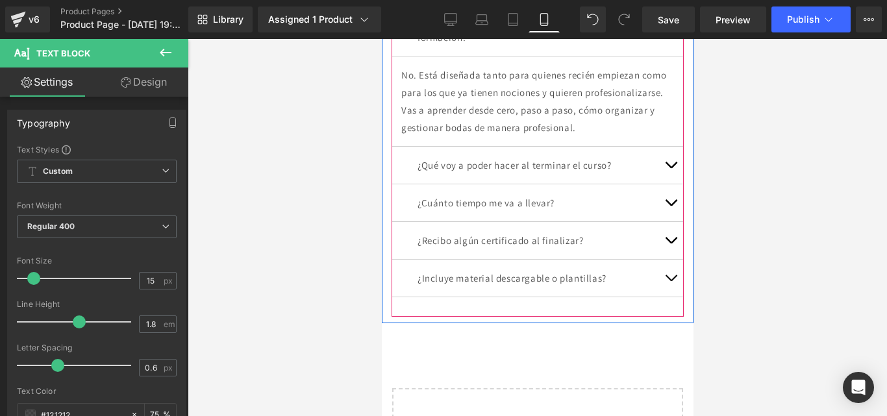
click at [667, 260] on button "button" at bounding box center [670, 278] width 26 height 37
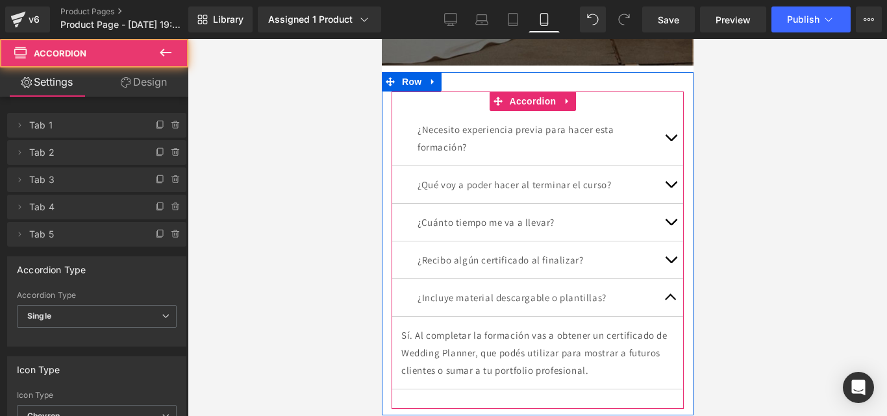
scroll to position [5138, 0]
click at [520, 326] on p "Sí. Al completar la formación vas a obtener un certificado de Wedding Planner, …" at bounding box center [537, 352] width 273 height 53
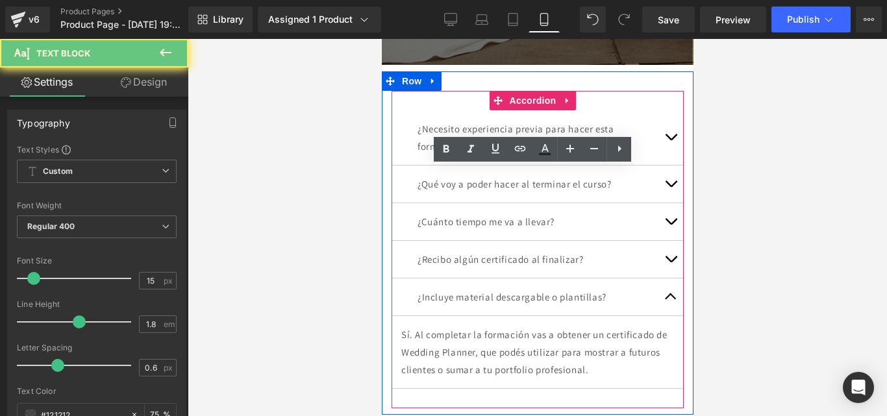
click at [520, 326] on p "Sí. Al completar la formación vas a obtener un certificado de Wedding Planner, …" at bounding box center [537, 352] width 273 height 53
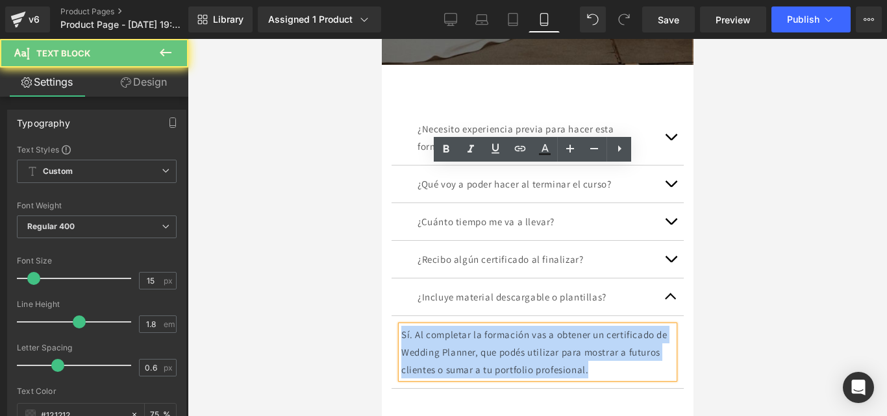
click at [520, 326] on p "Sí. Al completar la formación vas a obtener un certificado de Wedding Planner, …" at bounding box center [537, 352] width 273 height 53
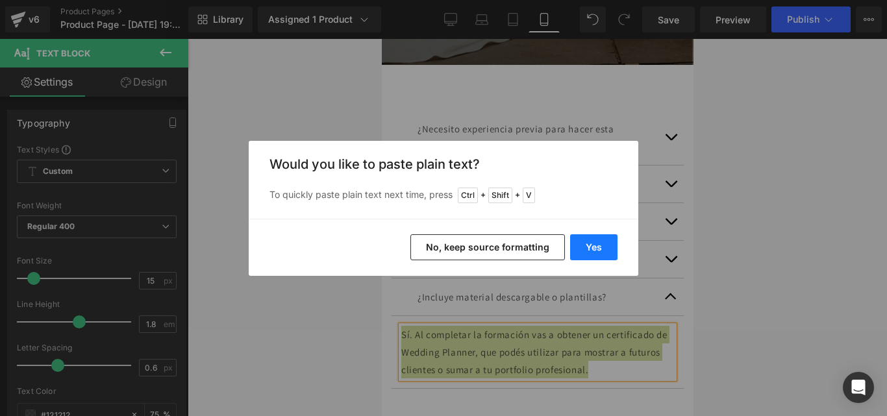
drag, startPoint x: 605, startPoint y: 247, endPoint x: 232, endPoint y: 153, distance: 385.2
click at [605, 247] on button "Yes" at bounding box center [593, 248] width 47 height 26
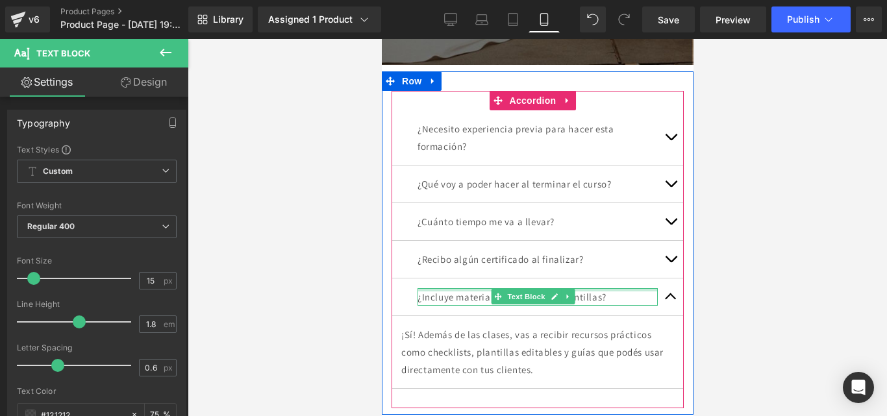
click at [574, 288] on div at bounding box center [537, 289] width 240 height 3
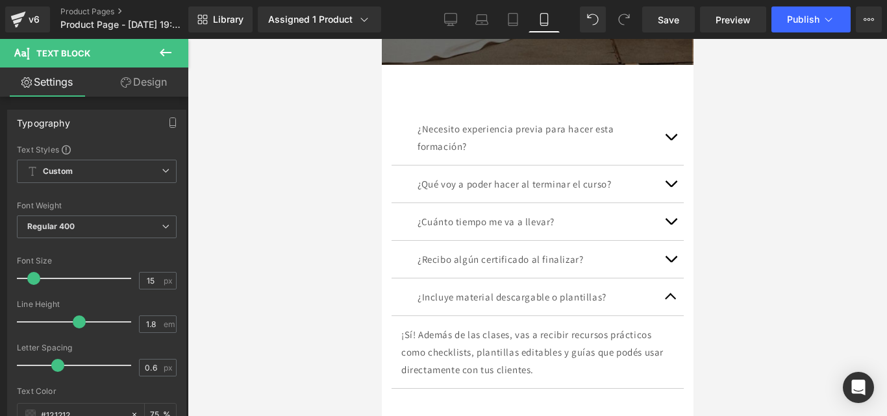
click at [382, 142] on iframe at bounding box center [538, 227] width 312 height 377
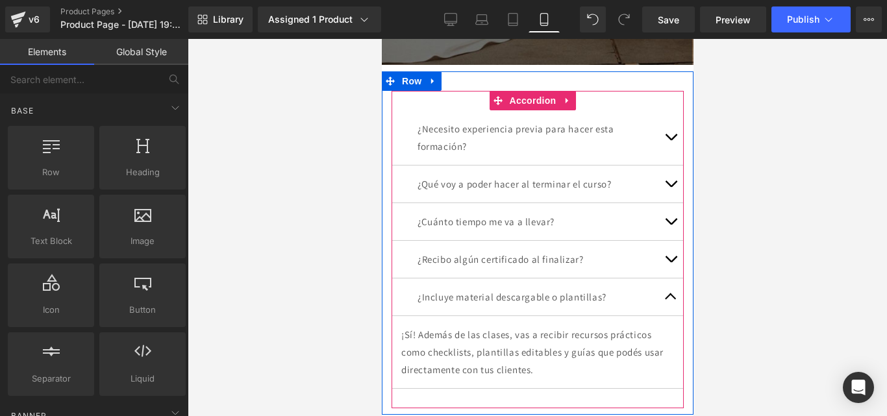
click at [660, 279] on button "button" at bounding box center [670, 297] width 26 height 37
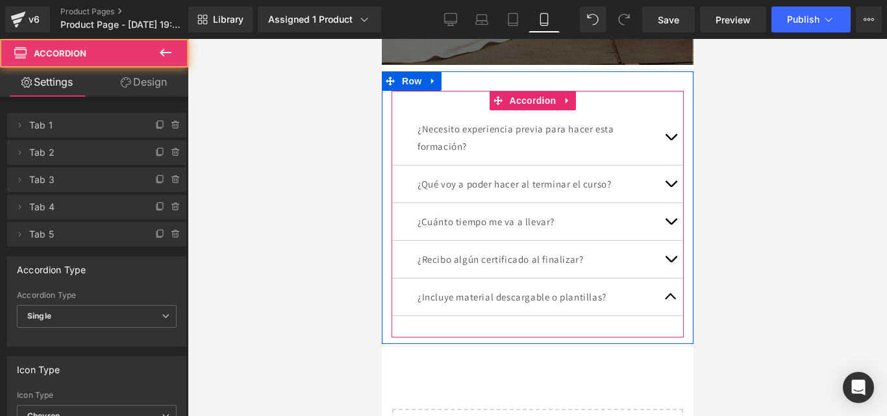
click at [381, 39] on div at bounding box center [381, 39] width 0 height 0
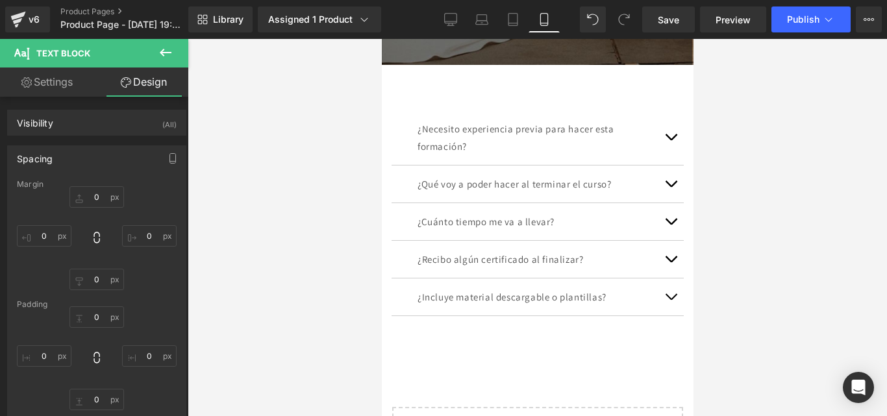
click at [64, 77] on link "Settings" at bounding box center [47, 82] width 94 height 29
type input "75"
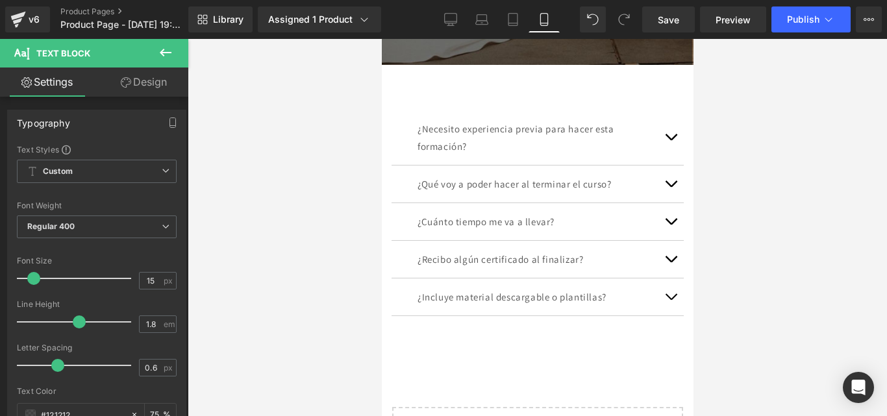
scroll to position [5073, 0]
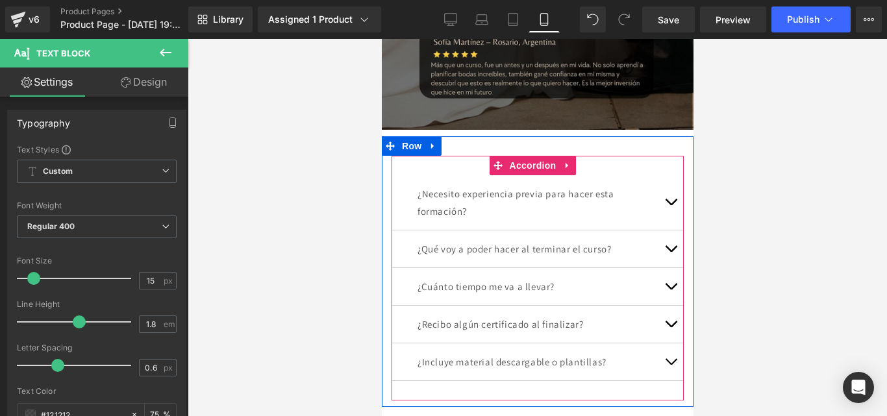
click at [543, 268] on div "¿Cuánto tiempo me va a llevar? Text Block" at bounding box center [537, 287] width 292 height 38
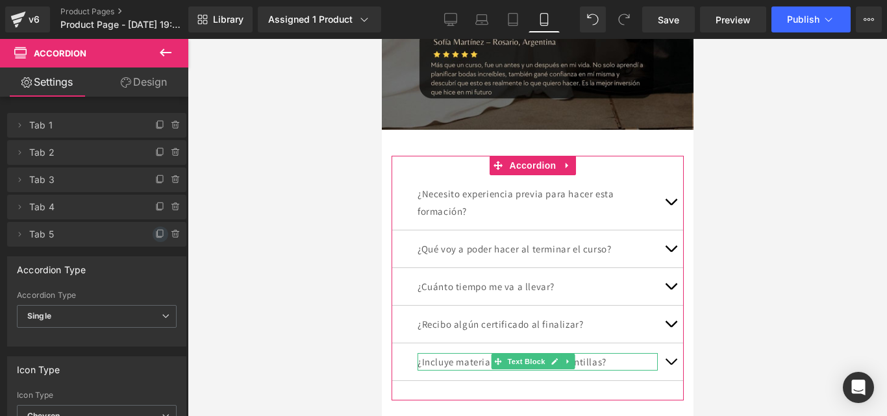
click at [153, 233] on span at bounding box center [161, 235] width 16 height 16
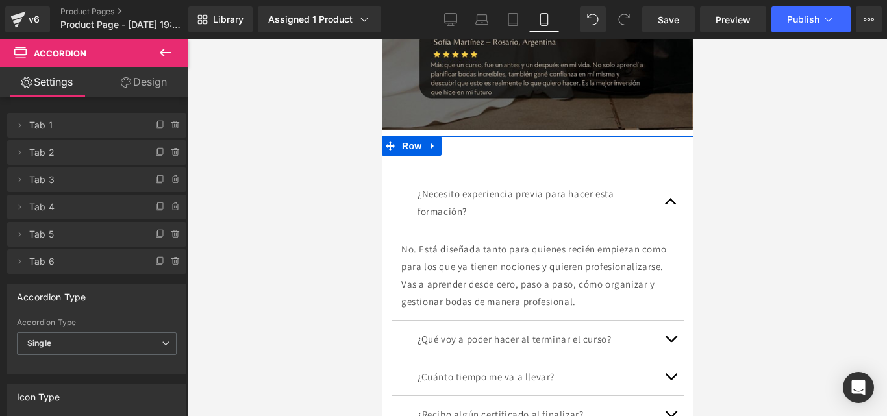
scroll to position [5138, 0]
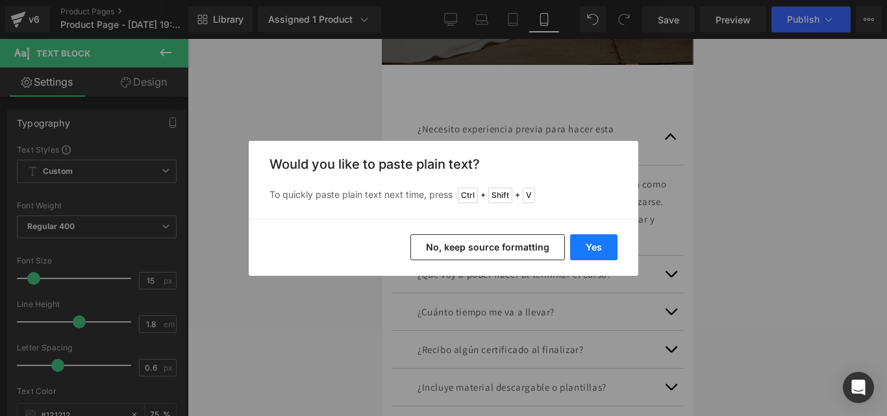
click at [595, 248] on button "Yes" at bounding box center [593, 248] width 47 height 26
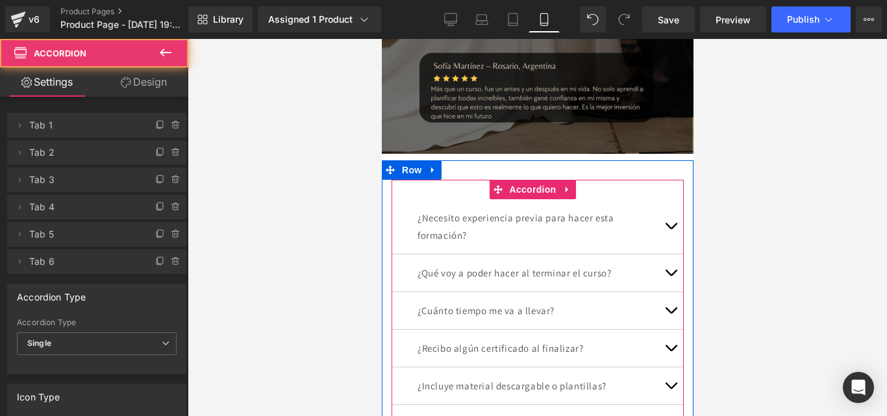
scroll to position [5030, 0]
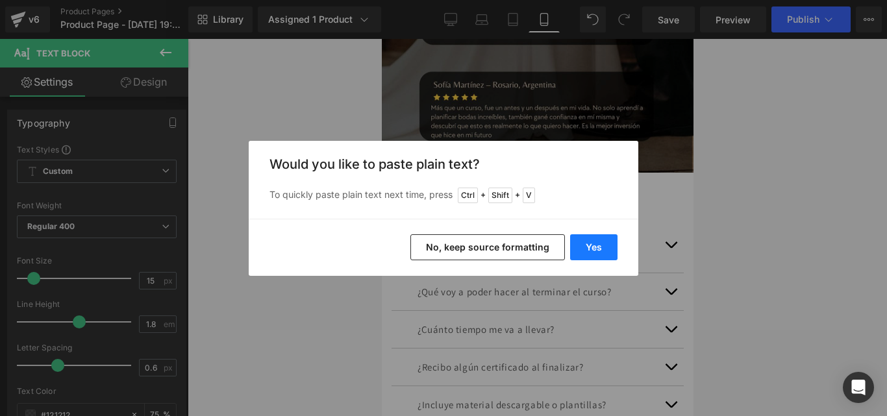
click at [593, 242] on button "Yes" at bounding box center [593, 248] width 47 height 26
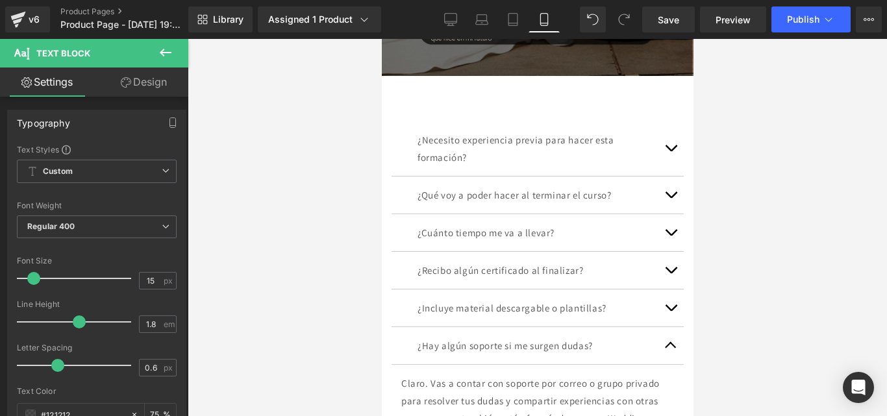
scroll to position [5160, 0]
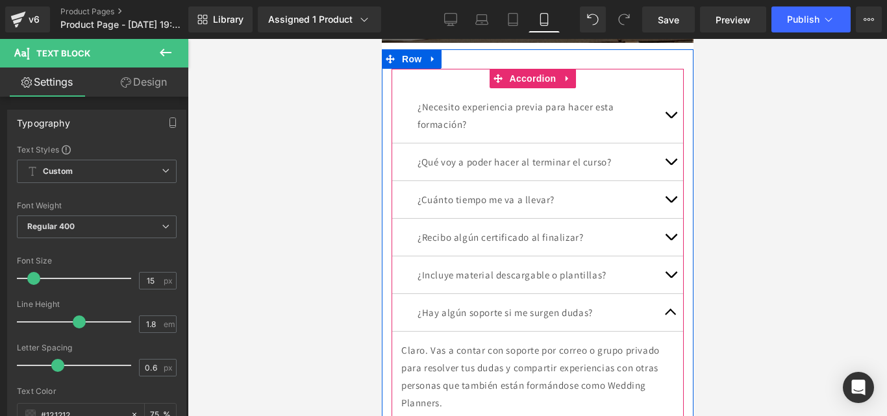
click at [661, 294] on button "button" at bounding box center [670, 312] width 26 height 37
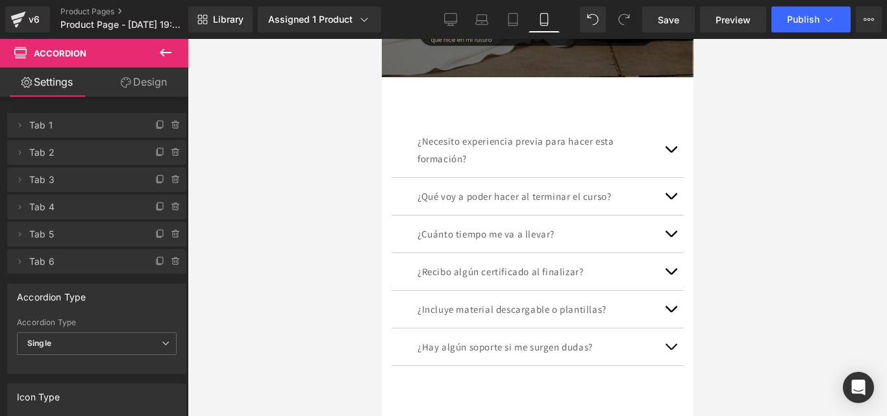
scroll to position [5095, 0]
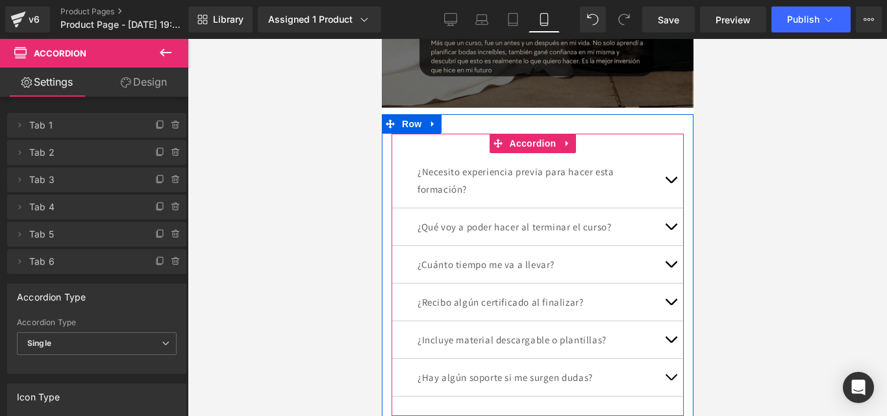
click at [657, 359] on button "button" at bounding box center [670, 377] width 26 height 37
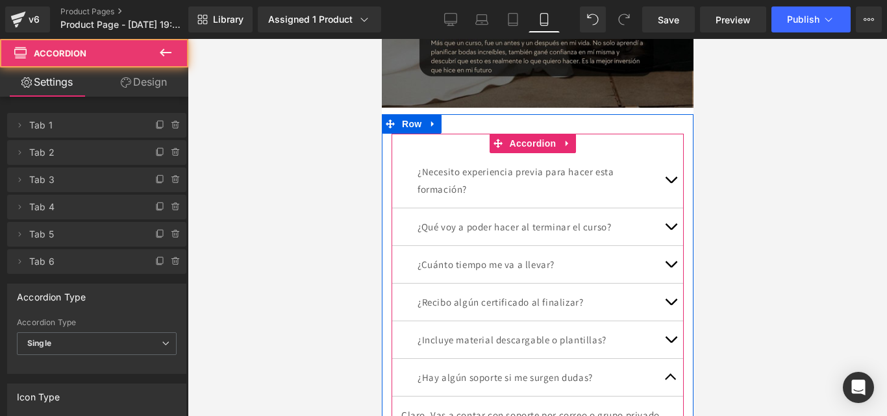
click at [670, 381] on span "button" at bounding box center [670, 381] width 0 height 0
click at [657, 359] on button "button" at bounding box center [670, 377] width 26 height 37
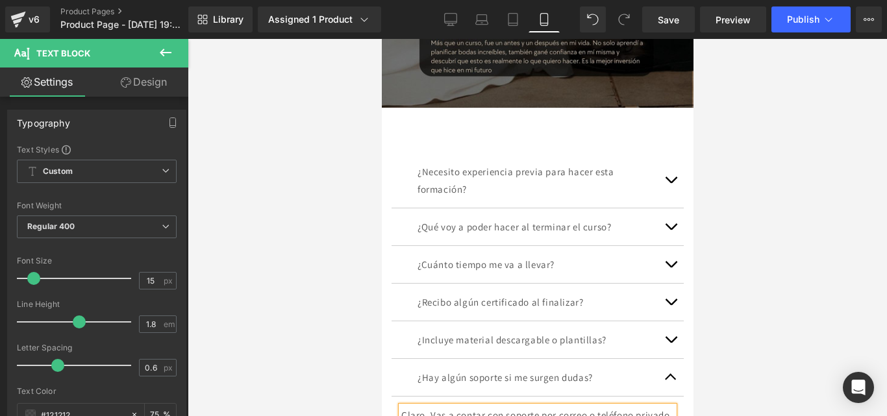
drag, startPoint x: 587, startPoint y: 312, endPoint x: 453, endPoint y: 298, distance: 134.5
click at [659, 359] on button "button" at bounding box center [670, 377] width 26 height 37
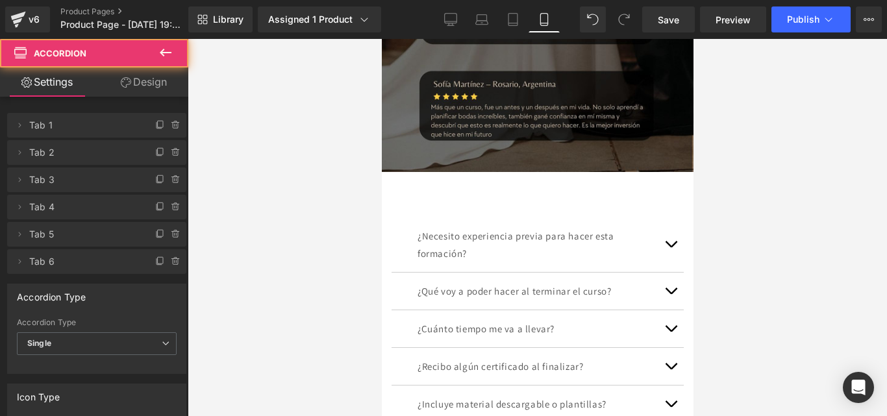
scroll to position [5030, 0]
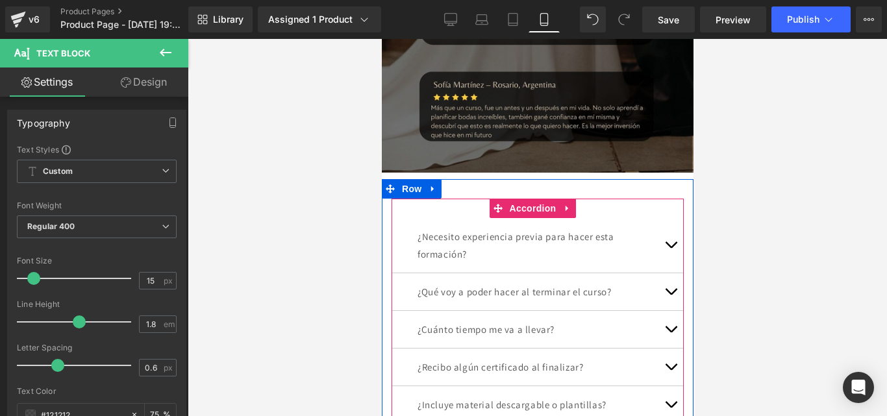
click at [398, 349] on div "¿Recibo algún certificado al finalizar? Text Block" at bounding box center [537, 368] width 292 height 38
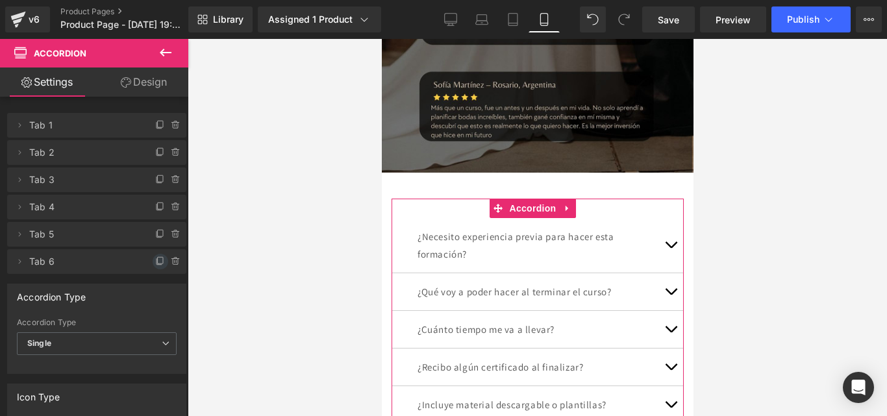
click at [155, 259] on icon at bounding box center [160, 262] width 10 height 10
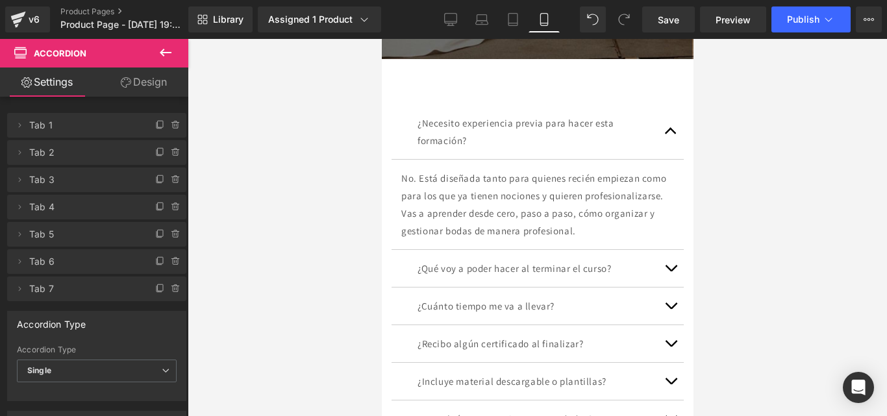
scroll to position [5160, 0]
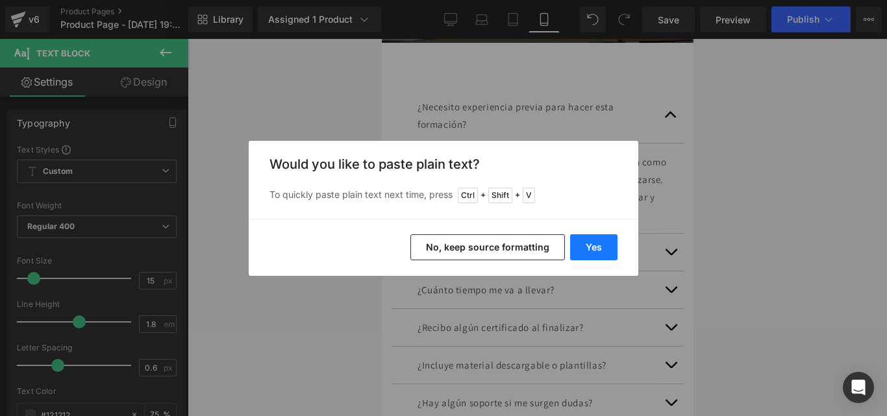
drag, startPoint x: 601, startPoint y: 221, endPoint x: 604, endPoint y: 237, distance: 16.4
click at [601, 222] on div "Yes No, keep source formatting" at bounding box center [444, 247] width 390 height 57
drag, startPoint x: 604, startPoint y: 244, endPoint x: 218, endPoint y: 223, distance: 386.5
click at [604, 244] on button "Yes" at bounding box center [593, 248] width 47 height 26
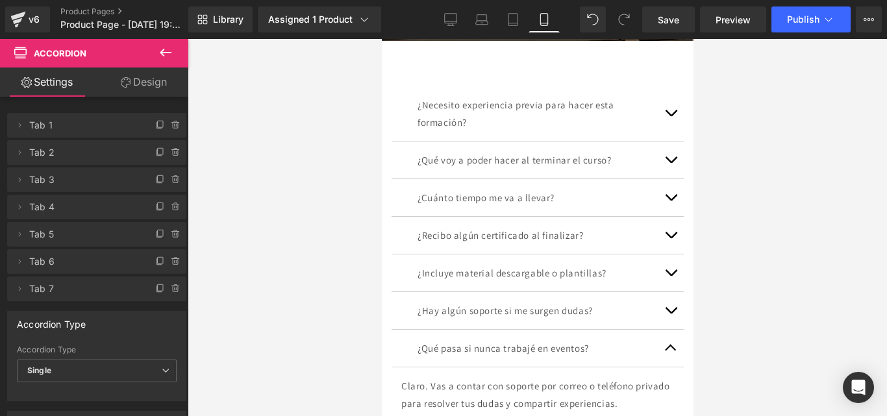
scroll to position [5182, 0]
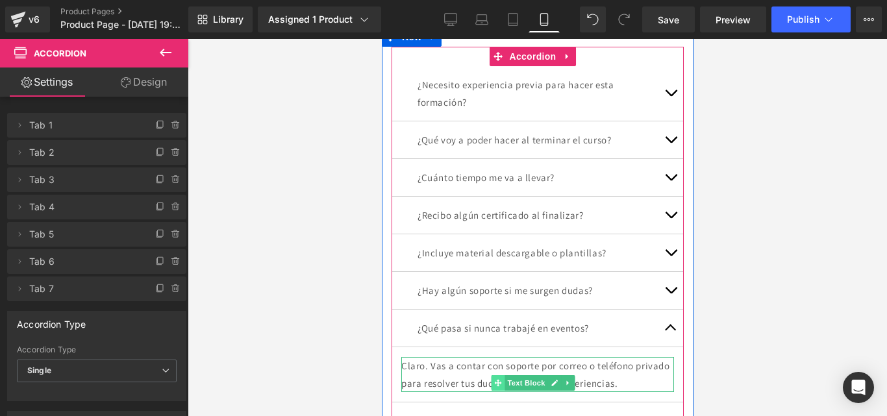
click at [494, 379] on icon at bounding box center [497, 383] width 7 height 8
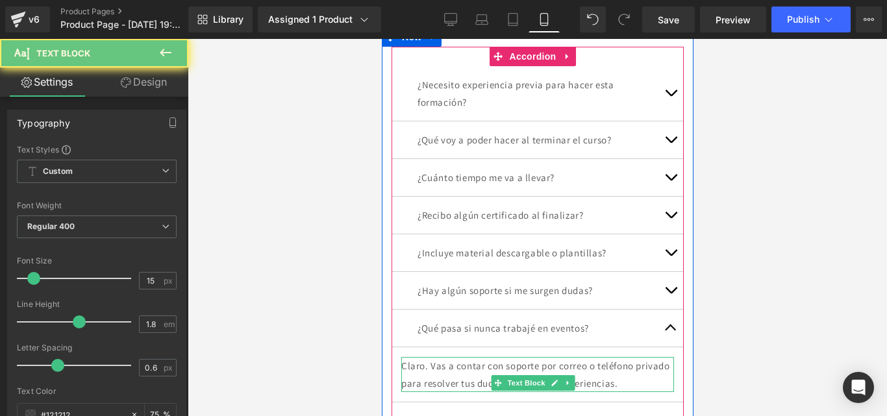
click at [458, 357] on p "Claro. Vas a contar con soporte por correo o teléfono privado para resolver tus…" at bounding box center [537, 374] width 273 height 35
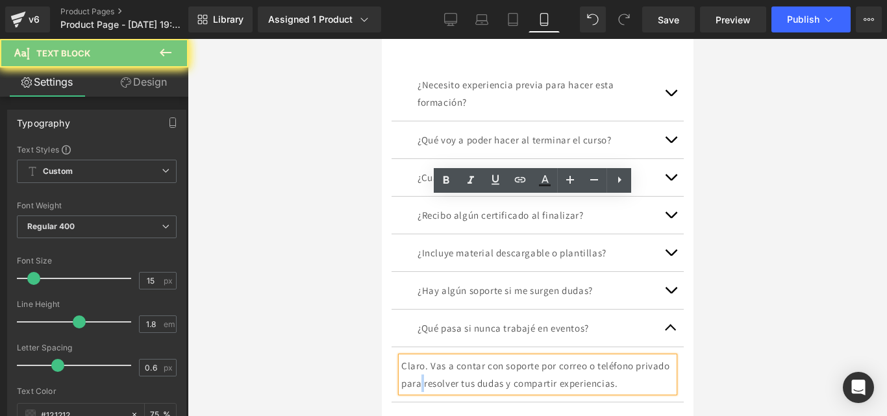
click at [458, 357] on p "Claro. Vas a contar con soporte por correo o teléfono privado para resolver tus…" at bounding box center [537, 374] width 273 height 35
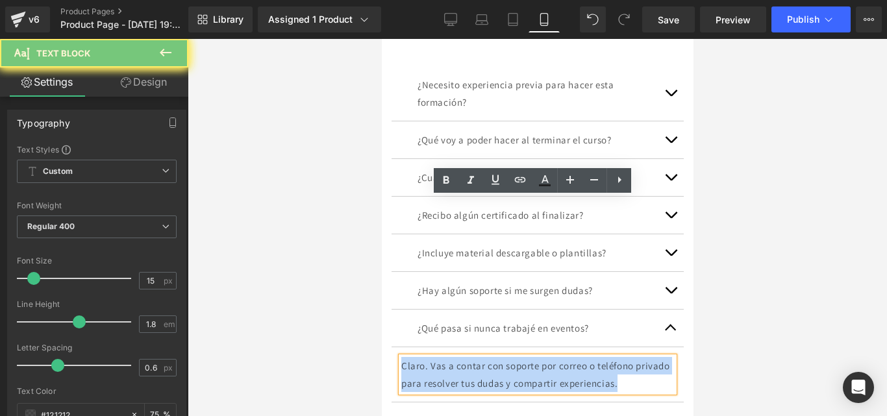
click at [458, 357] on p "Claro. Vas a contar con soporte por correo o teléfono privado para resolver tus…" at bounding box center [537, 374] width 273 height 35
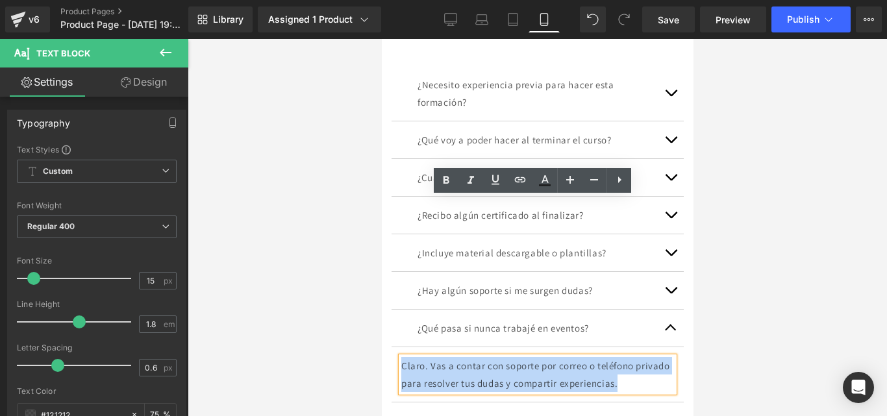
click at [458, 357] on p "Claro. Vas a contar con soporte por correo o teléfono privado para resolver tus…" at bounding box center [537, 374] width 273 height 35
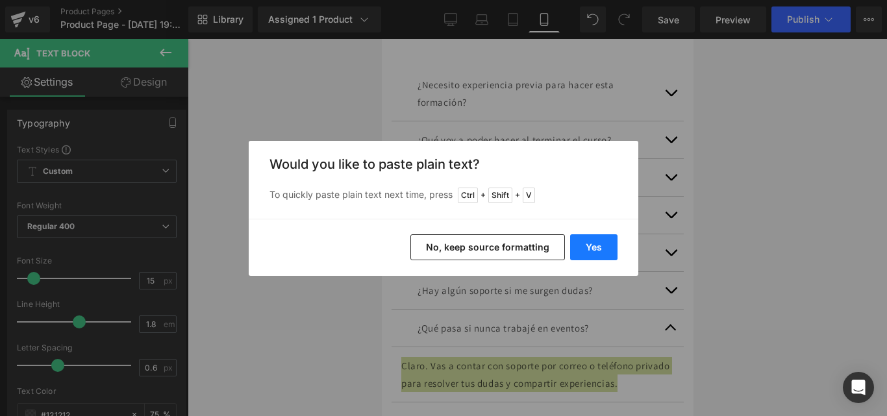
click at [606, 255] on button "Yes" at bounding box center [593, 248] width 47 height 26
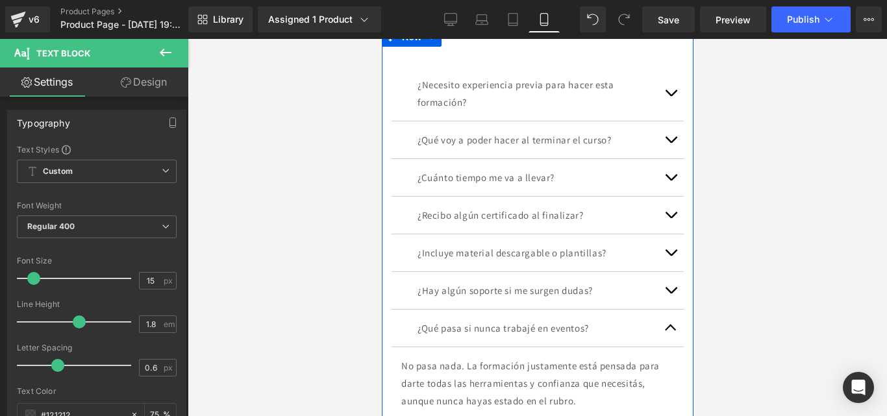
click at [662, 310] on button "button" at bounding box center [670, 328] width 26 height 37
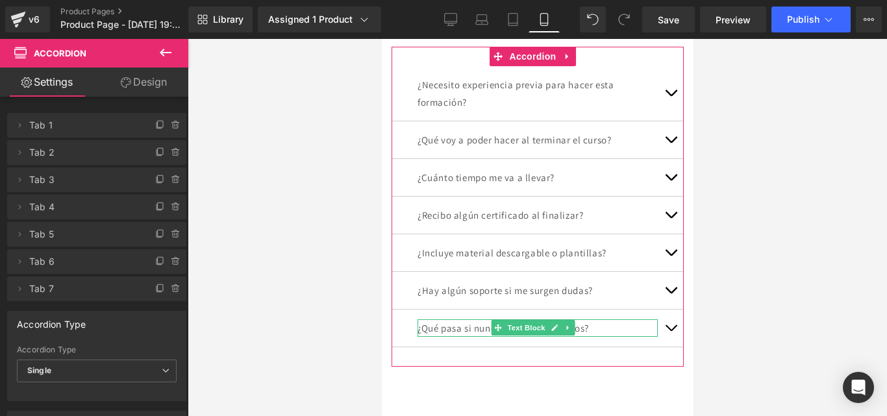
click at [146, 290] on li "Delete Cancel Tab 7 Tab 7 Name Tab 7 #FFFFFF Background #ffffff 100 %" at bounding box center [96, 289] width 179 height 25
click at [155, 288] on icon at bounding box center [160, 289] width 10 height 10
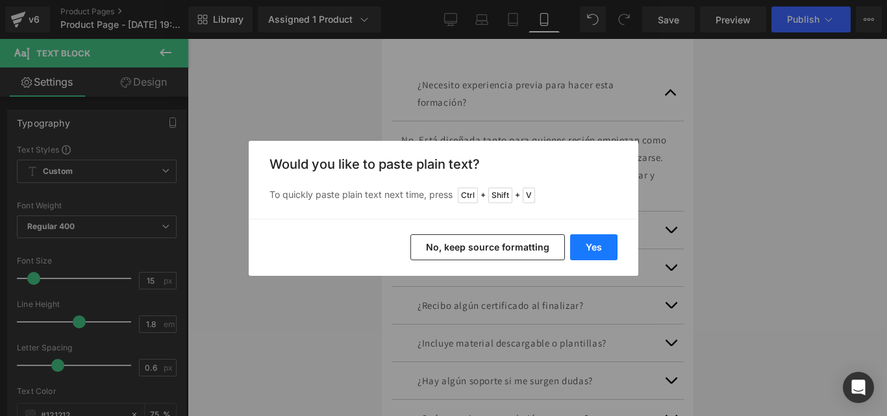
drag, startPoint x: 595, startPoint y: 241, endPoint x: 221, endPoint y: 218, distance: 374.9
click at [595, 241] on button "Yes" at bounding box center [593, 248] width 47 height 26
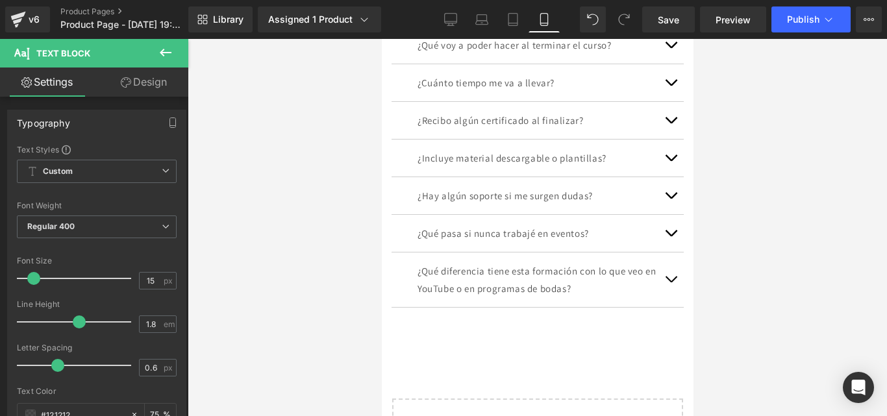
scroll to position [5377, 0]
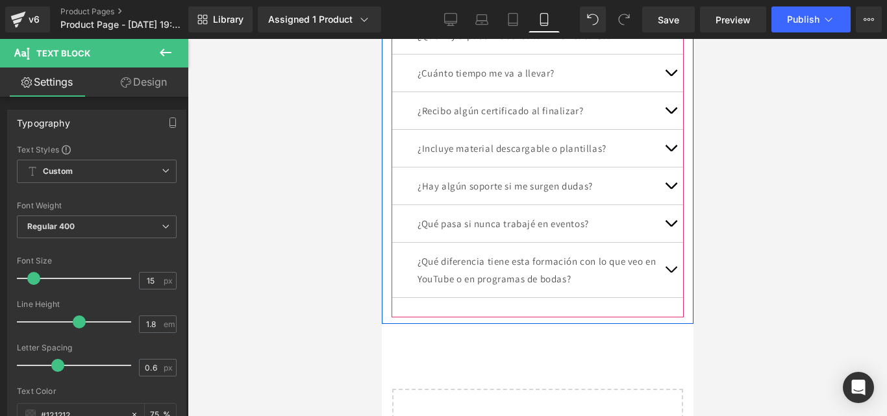
click at [670, 273] on span "button" at bounding box center [670, 273] width 0 height 0
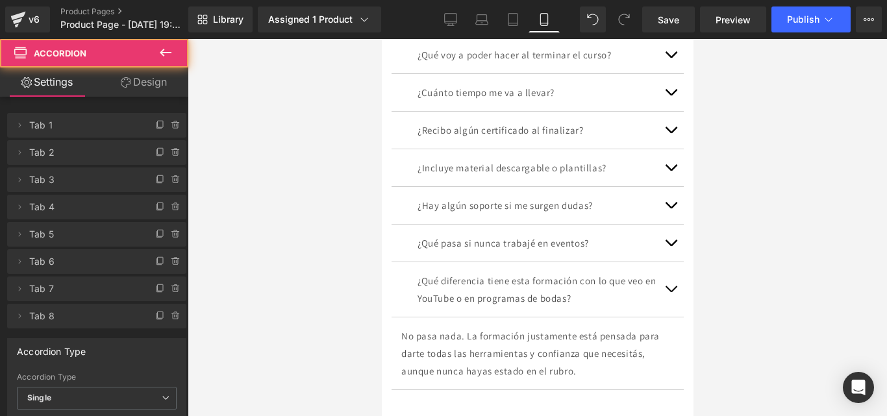
scroll to position [5268, 0]
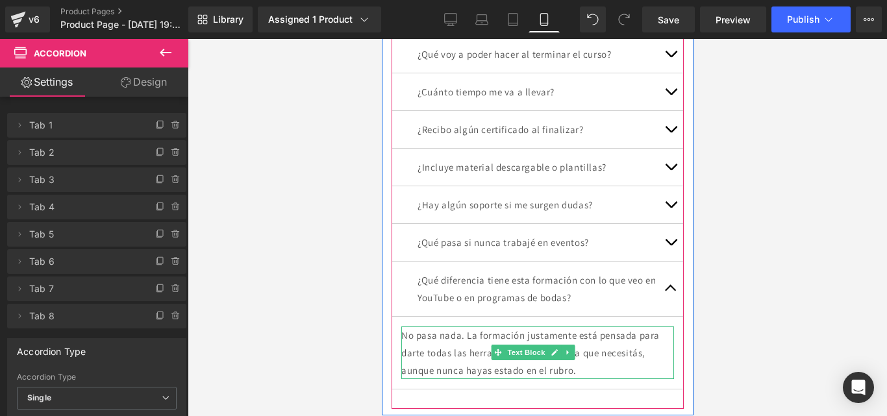
click at [559, 327] on p "No pasa nada. La formación justamente está pensada para darte todas las herrami…" at bounding box center [537, 353] width 273 height 53
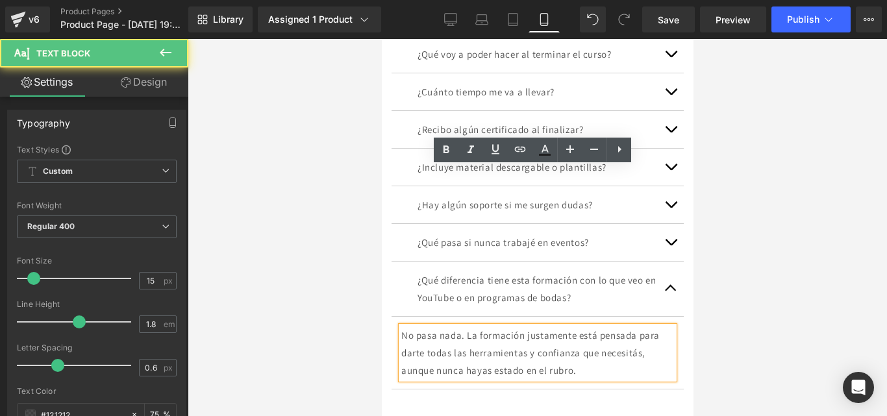
click at [559, 327] on p "No pasa nada. La formación justamente está pensada para darte todas las herrami…" at bounding box center [537, 353] width 273 height 53
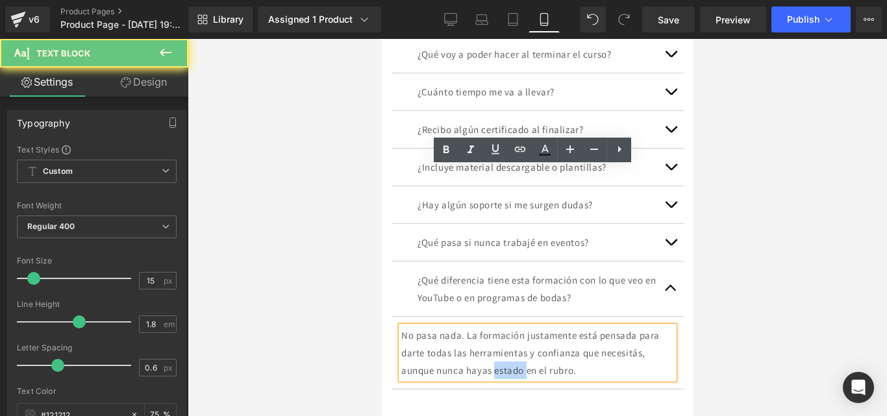
click at [559, 327] on p "No pasa nada. La formación justamente está pensada para darte todas las herrami…" at bounding box center [537, 353] width 273 height 53
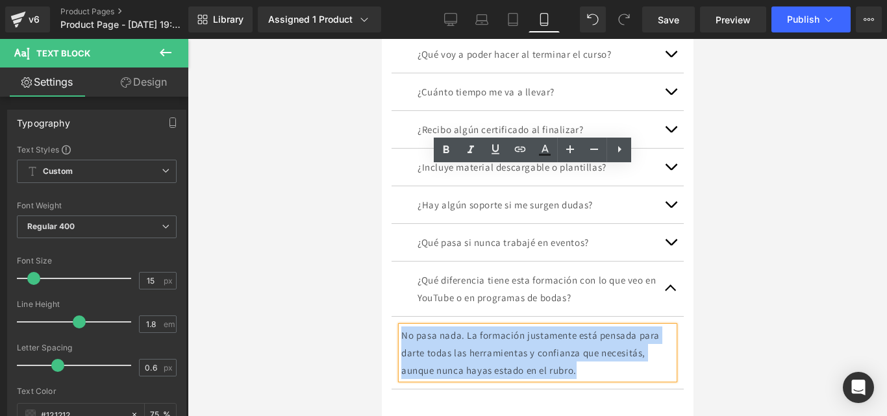
click at [559, 327] on p "No pasa nada. La formación justamente está pensada para darte todas las herrami…" at bounding box center [537, 353] width 273 height 53
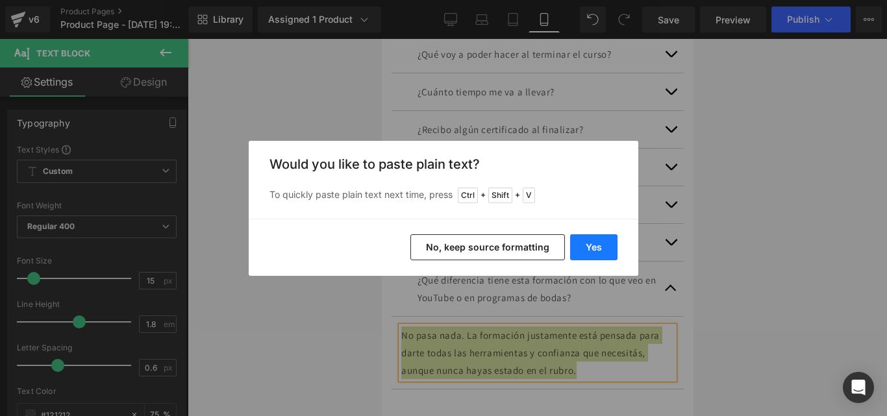
drag, startPoint x: 610, startPoint y: 253, endPoint x: 228, endPoint y: 213, distance: 384.0
click at [610, 253] on button "Yes" at bounding box center [593, 248] width 47 height 26
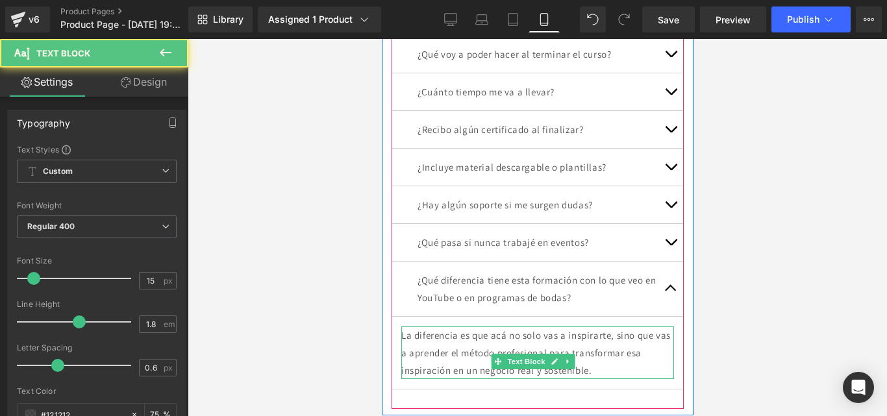
click at [580, 327] on p "La diferencia es que acá no solo vas a inspirarte, sino que vas a aprender el m…" at bounding box center [537, 353] width 273 height 53
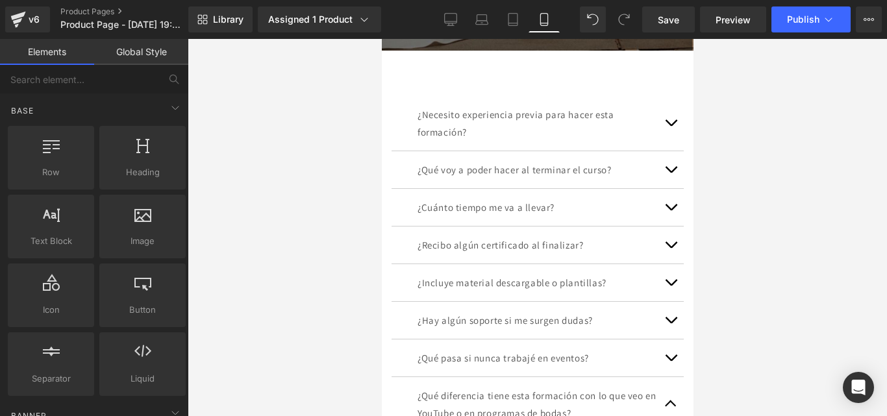
scroll to position [5138, 0]
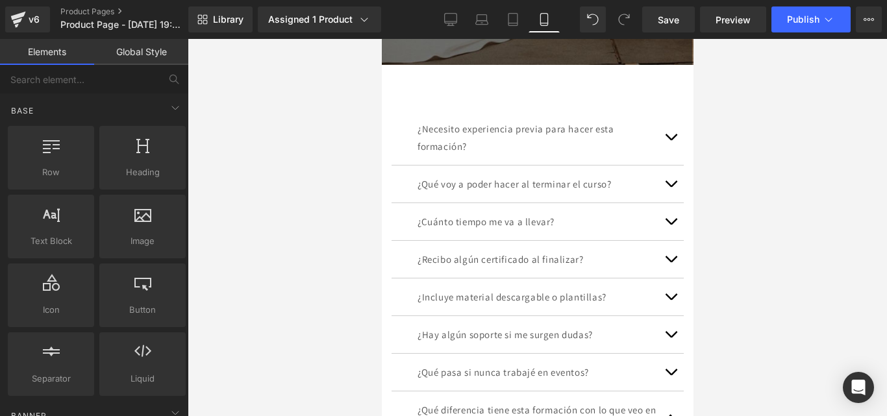
click at [663, 392] on button "button" at bounding box center [670, 419] width 26 height 55
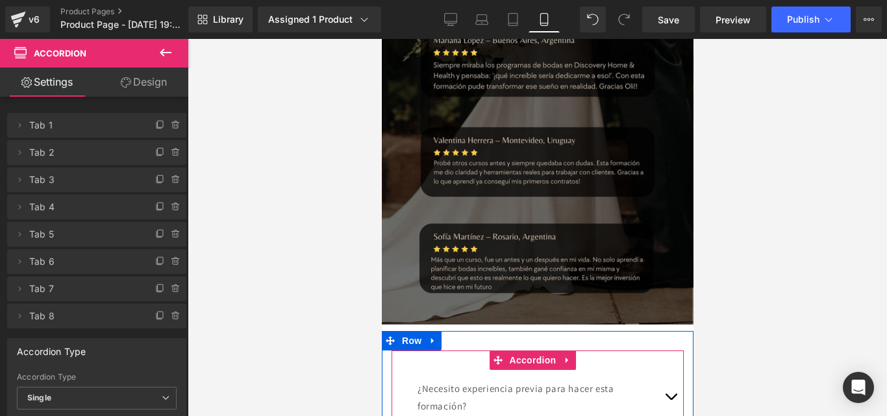
scroll to position [4748, 0]
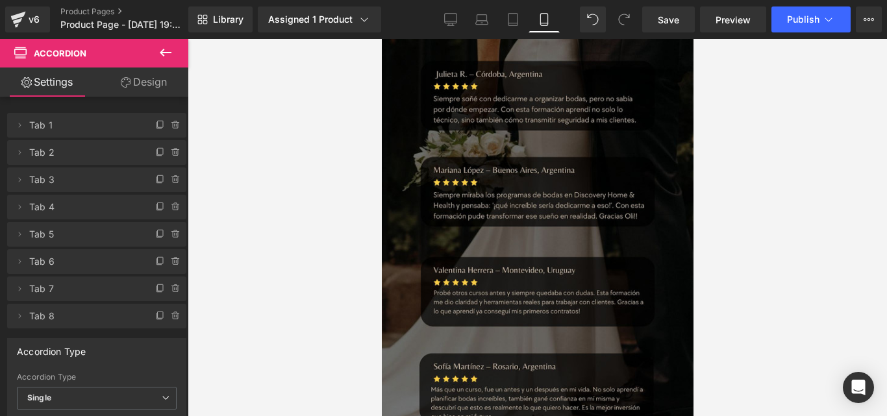
drag, startPoint x: 585, startPoint y: 338, endPoint x: 587, endPoint y: 308, distance: 30.0
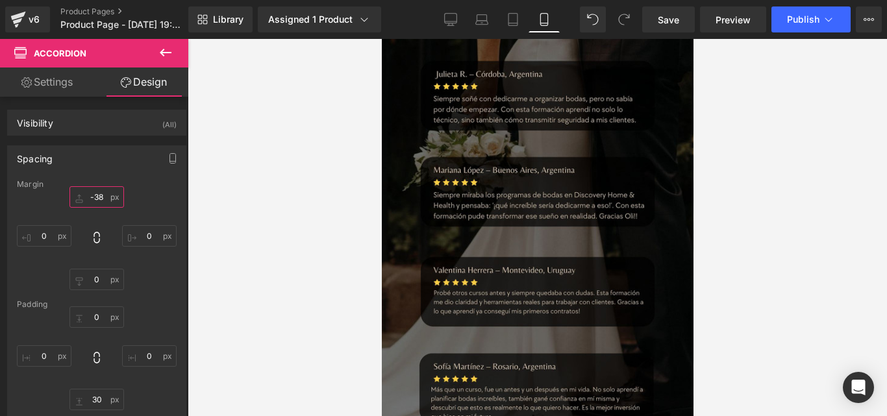
type input "-39"
click at [110, 229] on div "-39px -39 0px 0 0px 0 0px 0" at bounding box center [97, 238] width 160 height 104
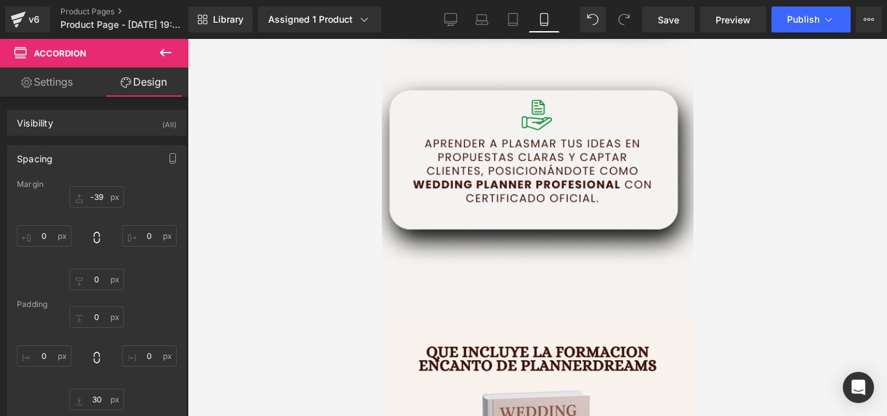
scroll to position [2476, 0]
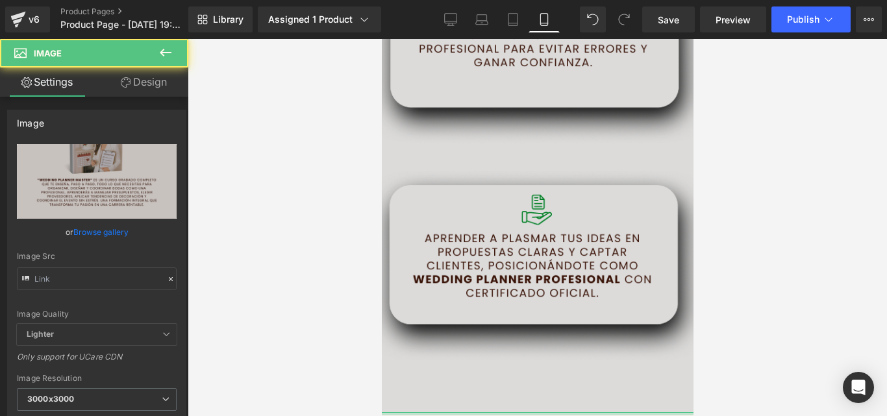
type input "[URL][DOMAIN_NAME]"
drag, startPoint x: 576, startPoint y: 323, endPoint x: 586, endPoint y: 292, distance: 32.9
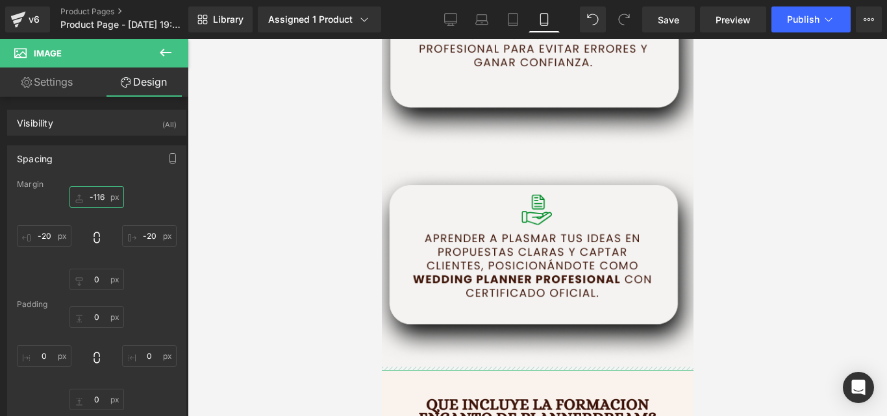
type input "-115"
click at [84, 244] on div "-115px -115 -20px -20 0px 0 -20px -20" at bounding box center [97, 238] width 160 height 104
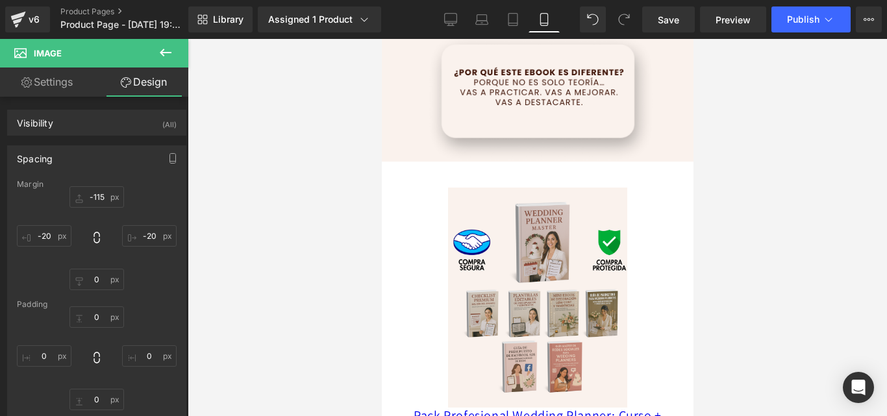
scroll to position [4132, 0]
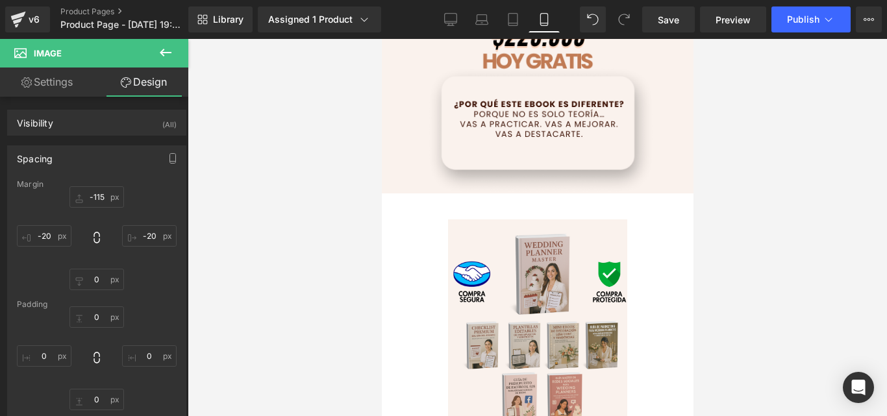
drag, startPoint x: 685, startPoint y: 220, endPoint x: 1080, endPoint y: 352, distance: 417.2
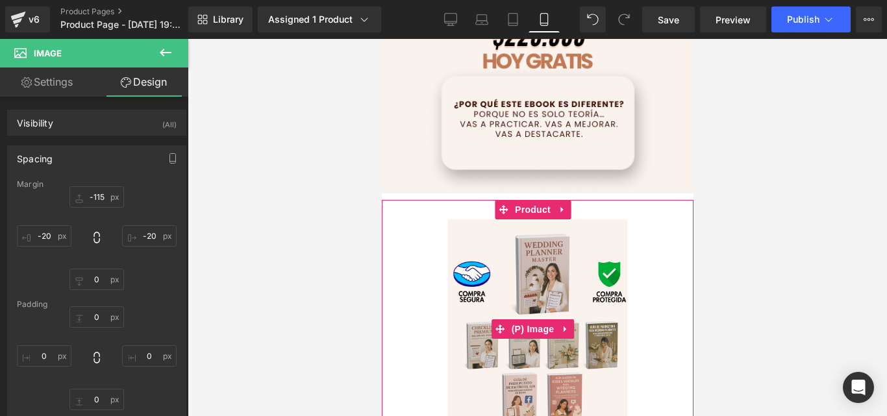
click at [607, 257] on img at bounding box center [537, 330] width 179 height 221
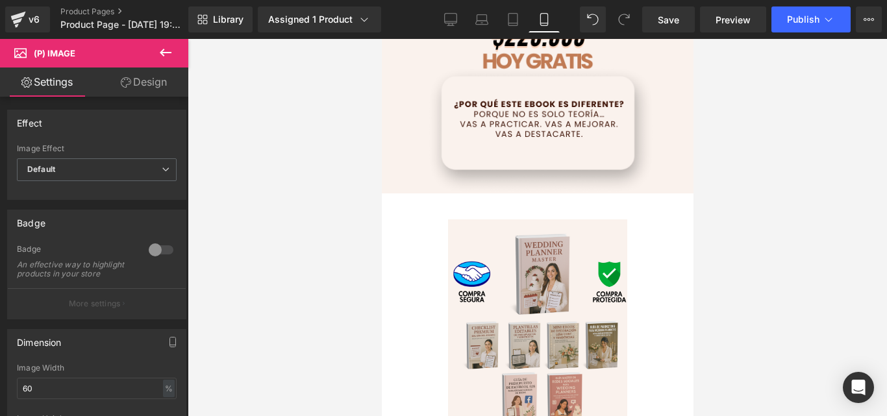
click at [125, 79] on icon at bounding box center [126, 82] width 10 height 10
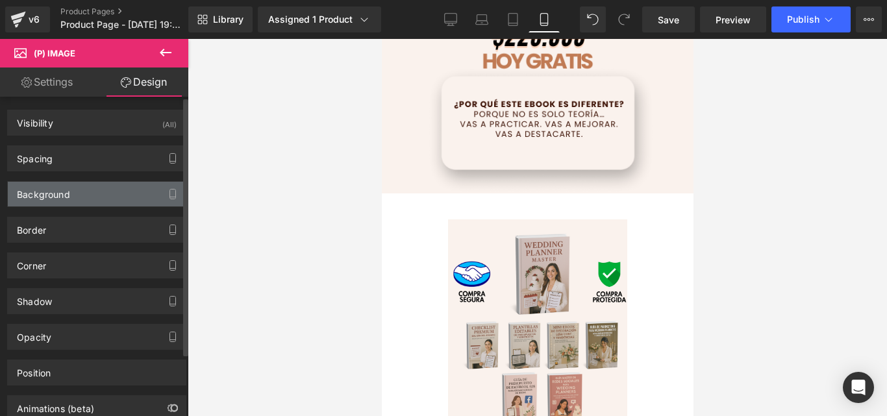
click at [128, 200] on div "Background" at bounding box center [97, 194] width 178 height 25
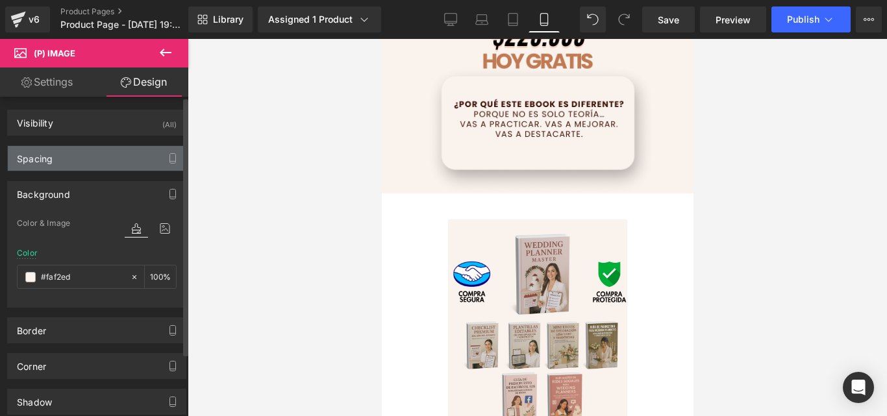
click at [127, 158] on div "Spacing" at bounding box center [97, 158] width 178 height 25
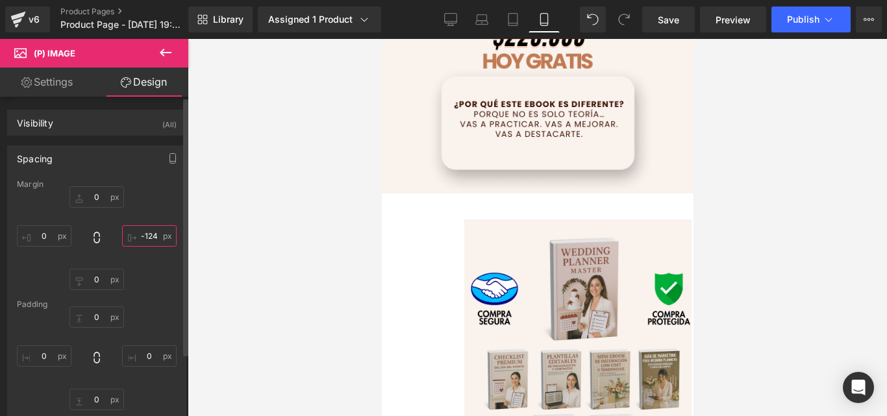
type input "-125"
click at [145, 314] on div "0px 0 0px 0 0px 0 0px 0" at bounding box center [97, 359] width 160 height 104
click at [53, 240] on input "0" at bounding box center [44, 235] width 55 height 21
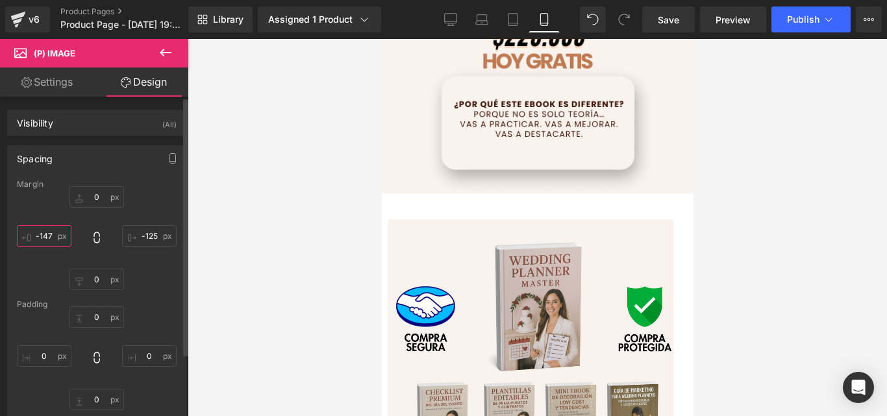
type input "-147"
click at [42, 338] on div "0px 0 0px 0 0px 0 0px 0" at bounding box center [97, 359] width 160 height 104
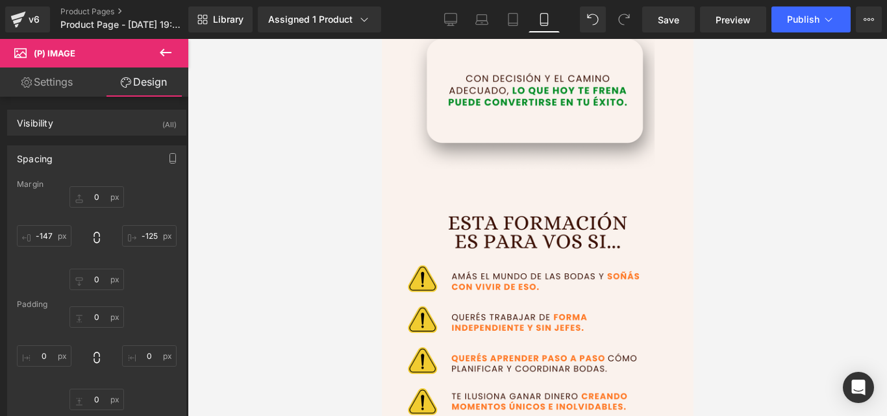
scroll to position [804, 0]
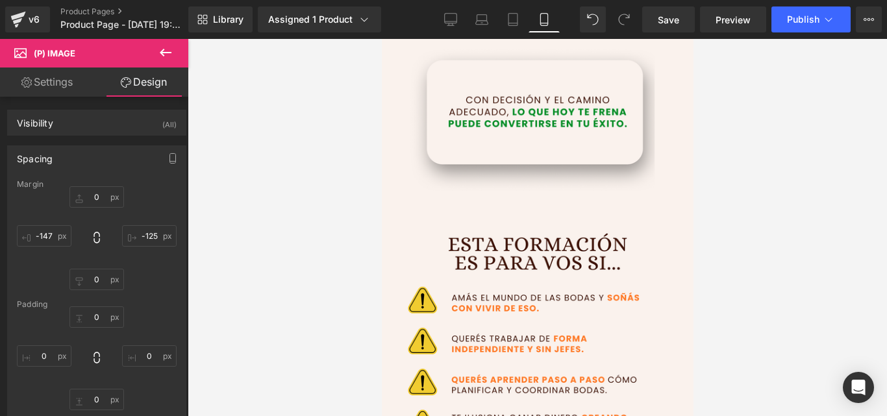
drag, startPoint x: 686, startPoint y: 324, endPoint x: 1115, endPoint y: 153, distance: 461.6
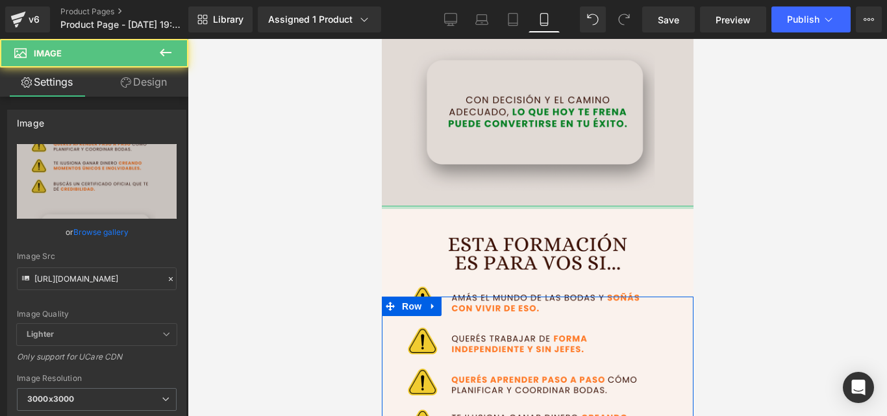
drag, startPoint x: 542, startPoint y: 175, endPoint x: 555, endPoint y: 151, distance: 27.3
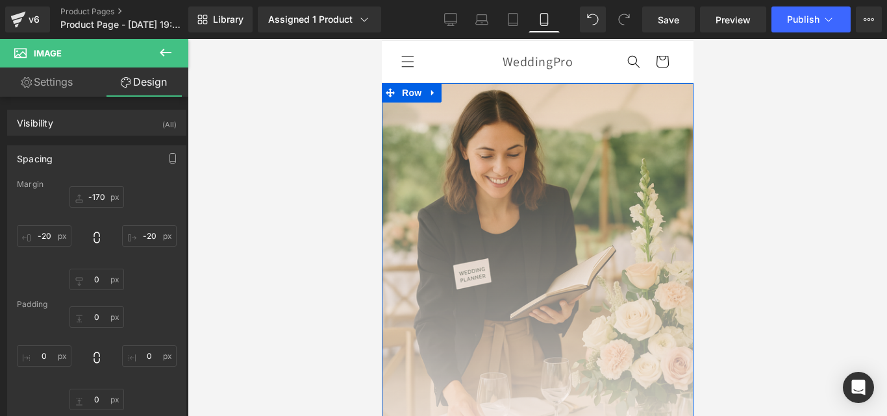
scroll to position [12, 0]
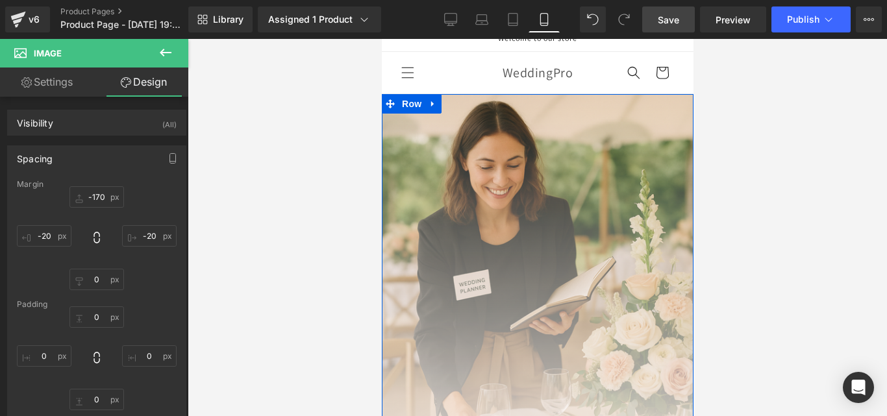
click at [691, 23] on link "Save" at bounding box center [669, 19] width 53 height 26
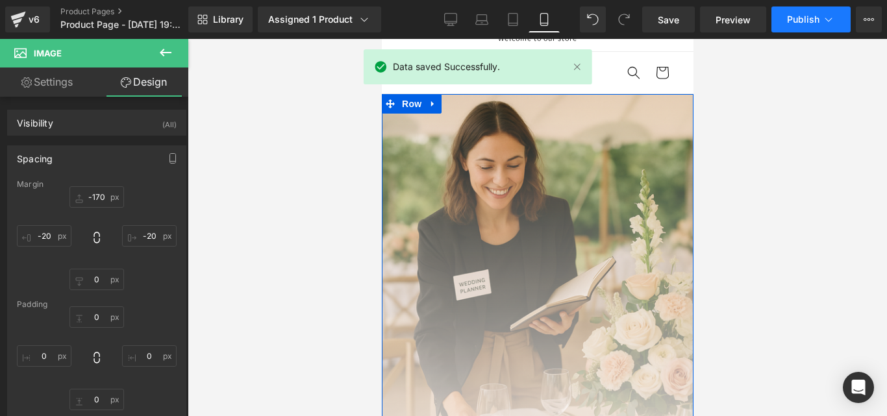
click at [784, 23] on button "Publish" at bounding box center [811, 19] width 79 height 26
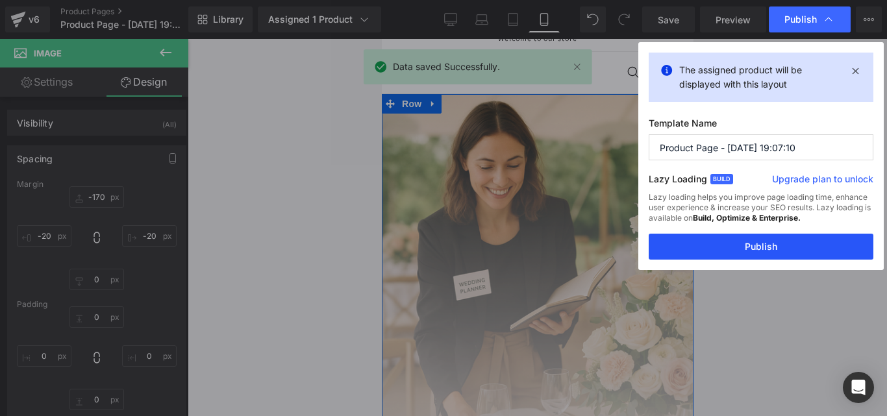
click at [819, 245] on button "Publish" at bounding box center [761, 247] width 225 height 26
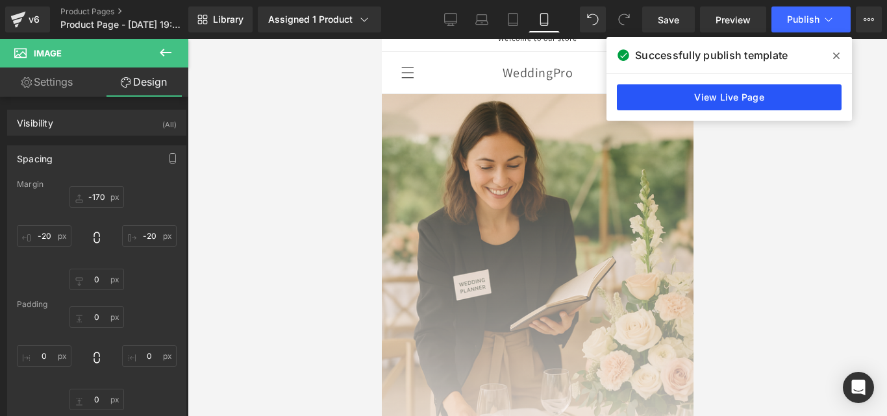
click at [767, 108] on link "View Live Page" at bounding box center [729, 97] width 225 height 26
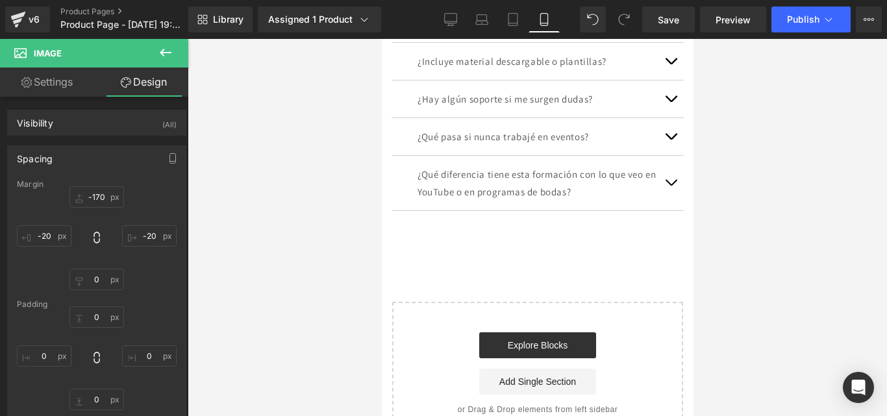
scroll to position [5459, 0]
